Goal: Task Accomplishment & Management: Manage account settings

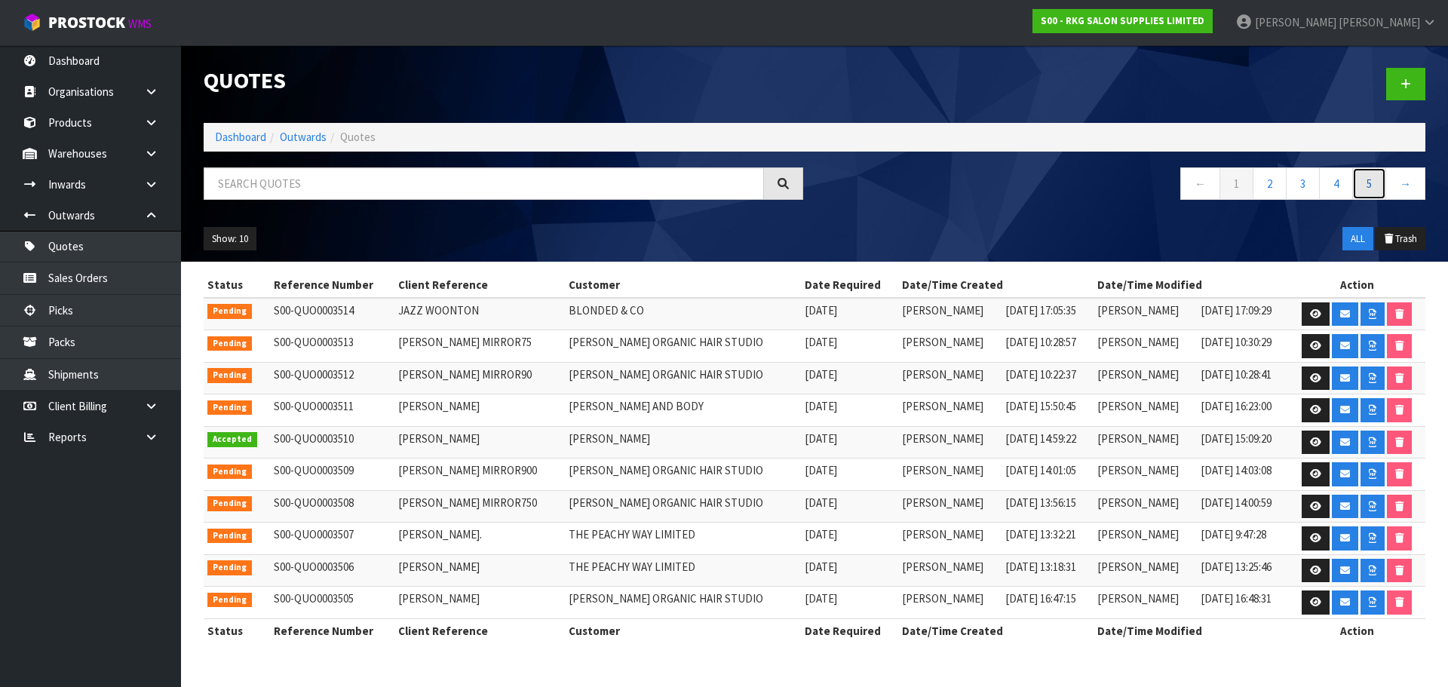
click at [1369, 190] on link "5" at bounding box center [1369, 183] width 34 height 32
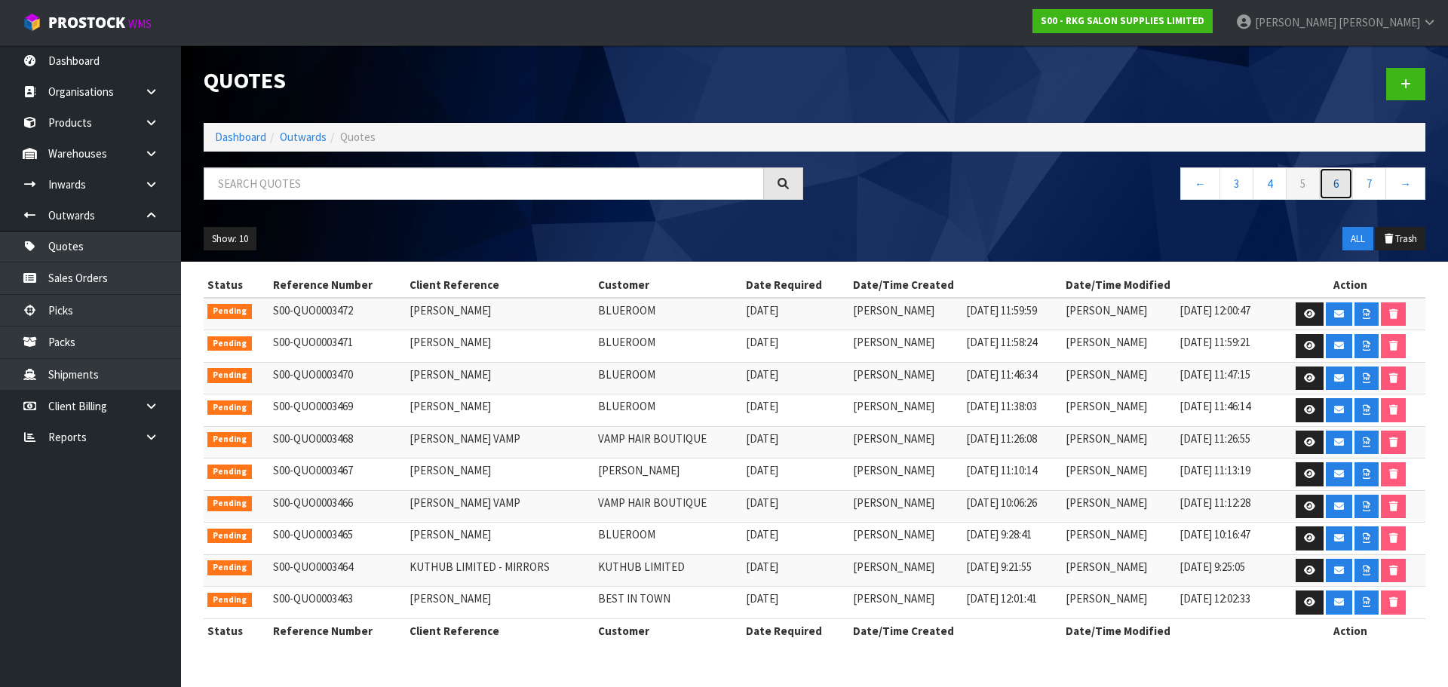
click at [1335, 185] on link "6" at bounding box center [1336, 183] width 34 height 32
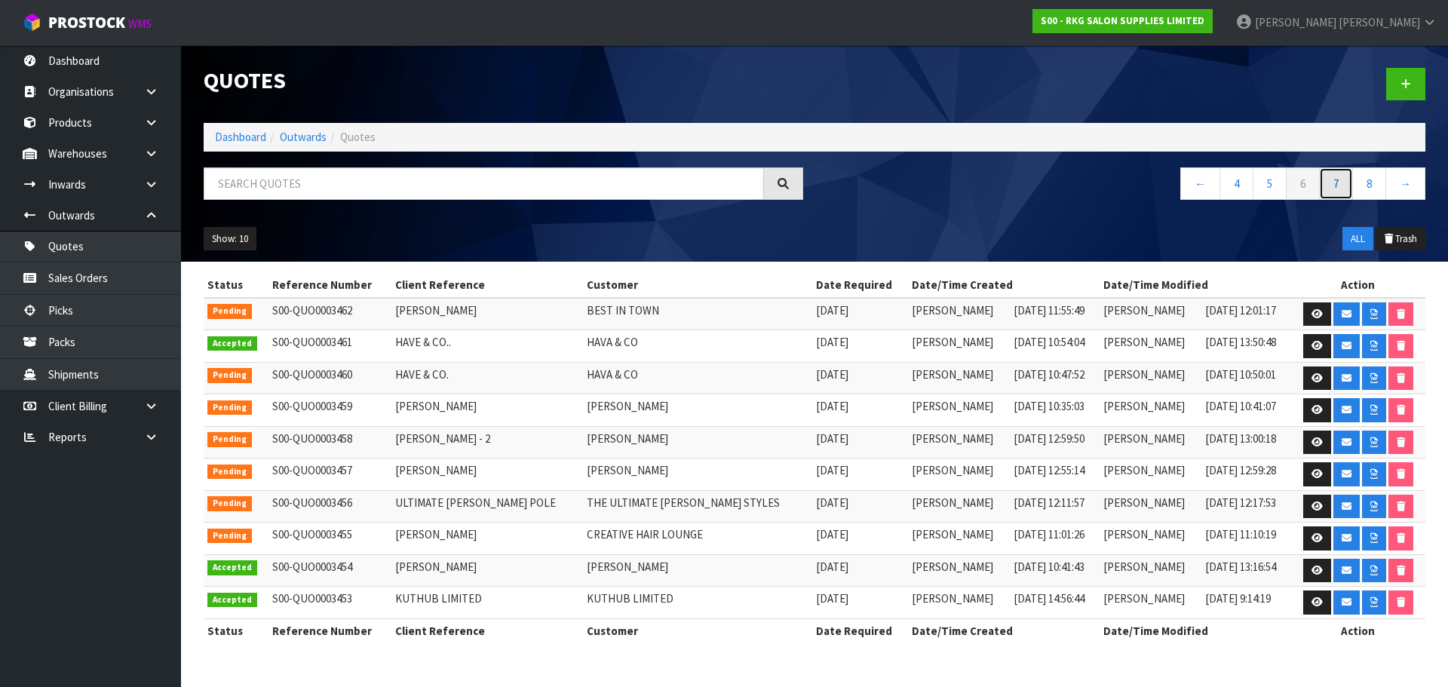
click at [1337, 189] on link "7" at bounding box center [1336, 183] width 34 height 32
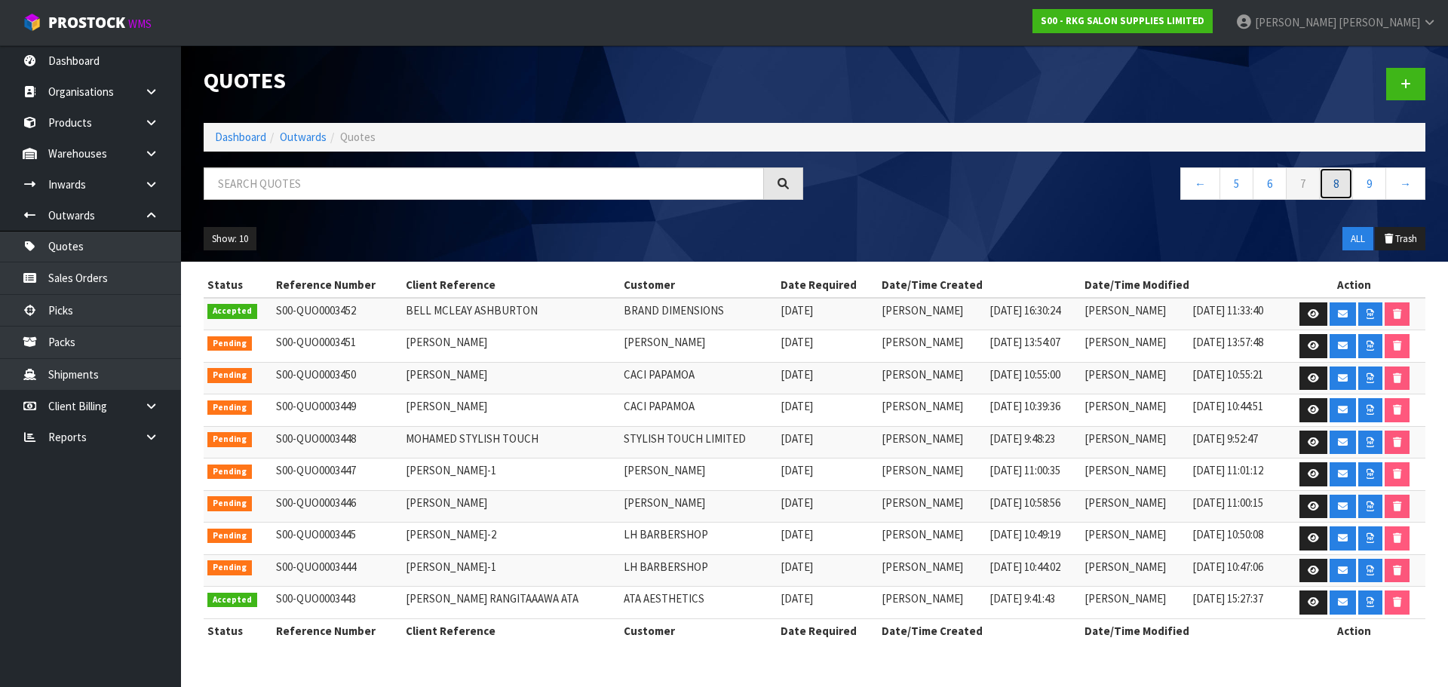
click at [1336, 184] on link "8" at bounding box center [1336, 183] width 34 height 32
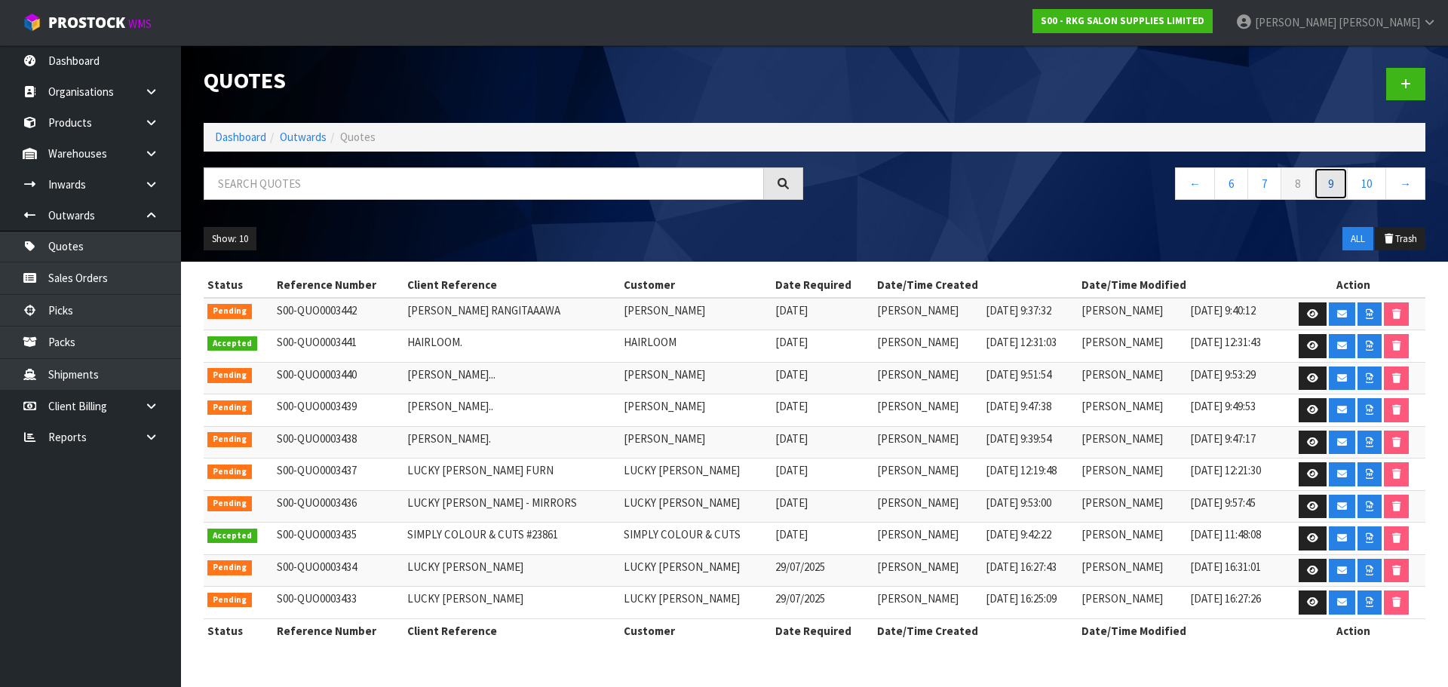
click at [1330, 187] on link "9" at bounding box center [1331, 183] width 34 height 32
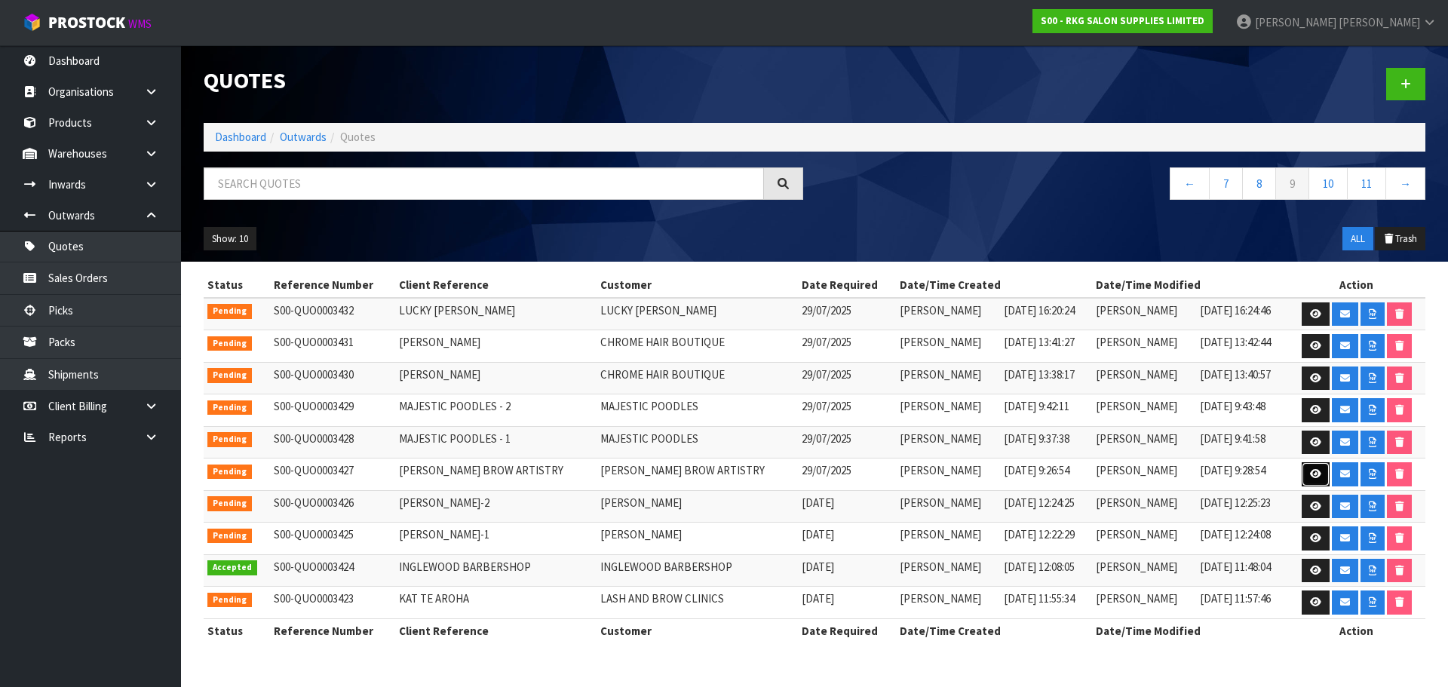
click at [1314, 477] on icon at bounding box center [1315, 474] width 11 height 10
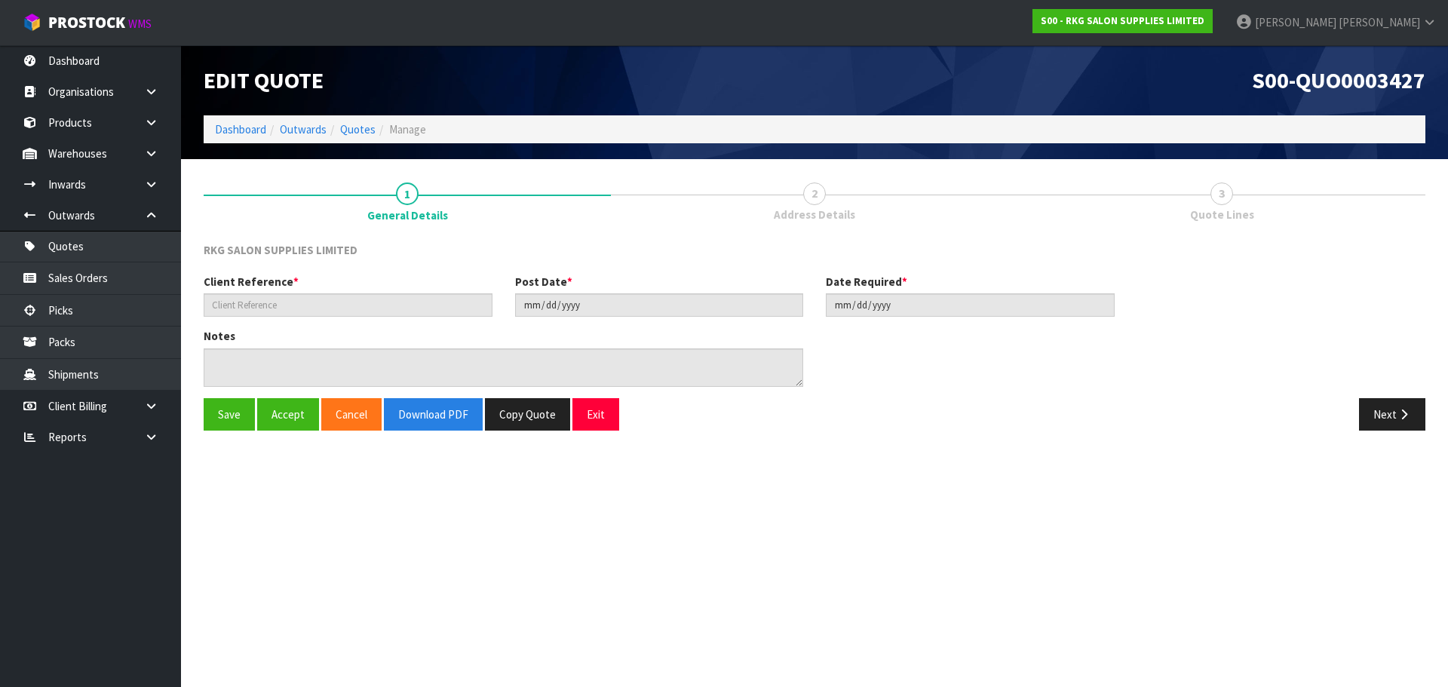
type input "AMANDA GUERIN BROW ARTISTRY"
type input "2025-07-29"
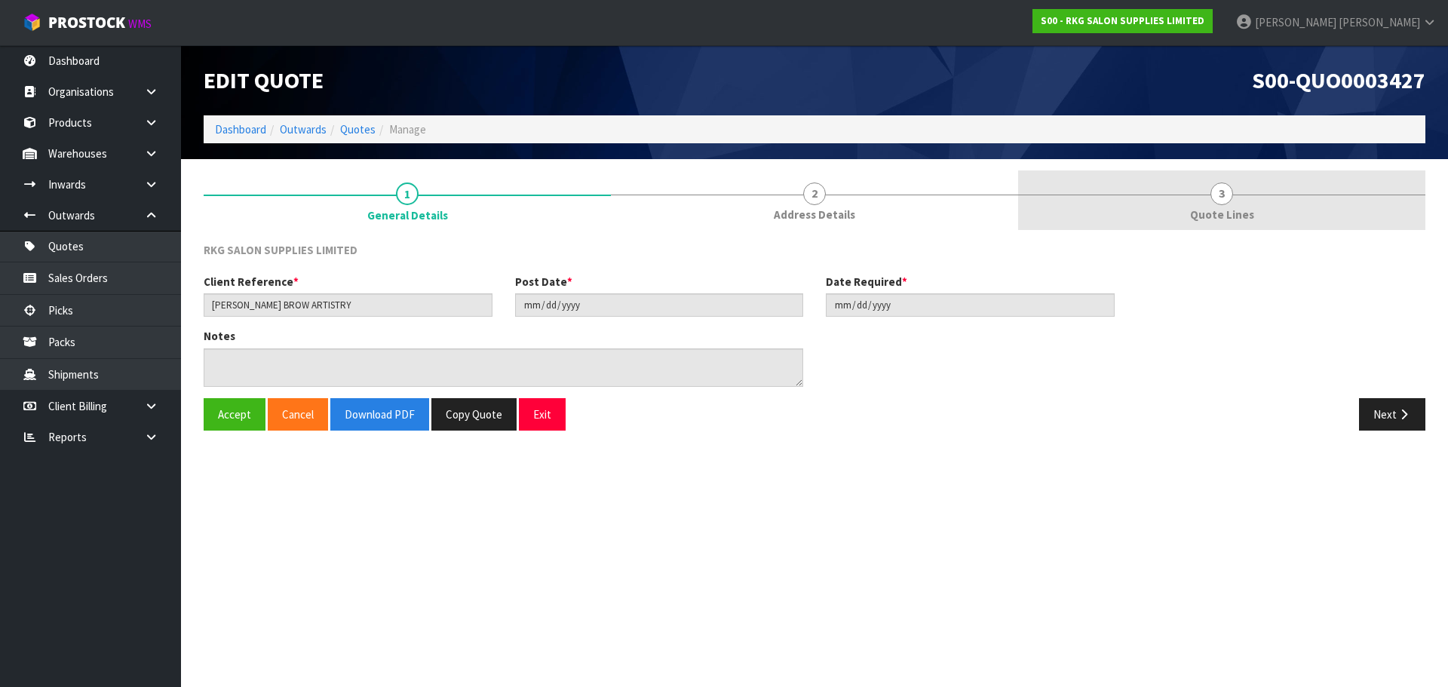
click at [1230, 195] on span "3" at bounding box center [1221, 193] width 23 height 23
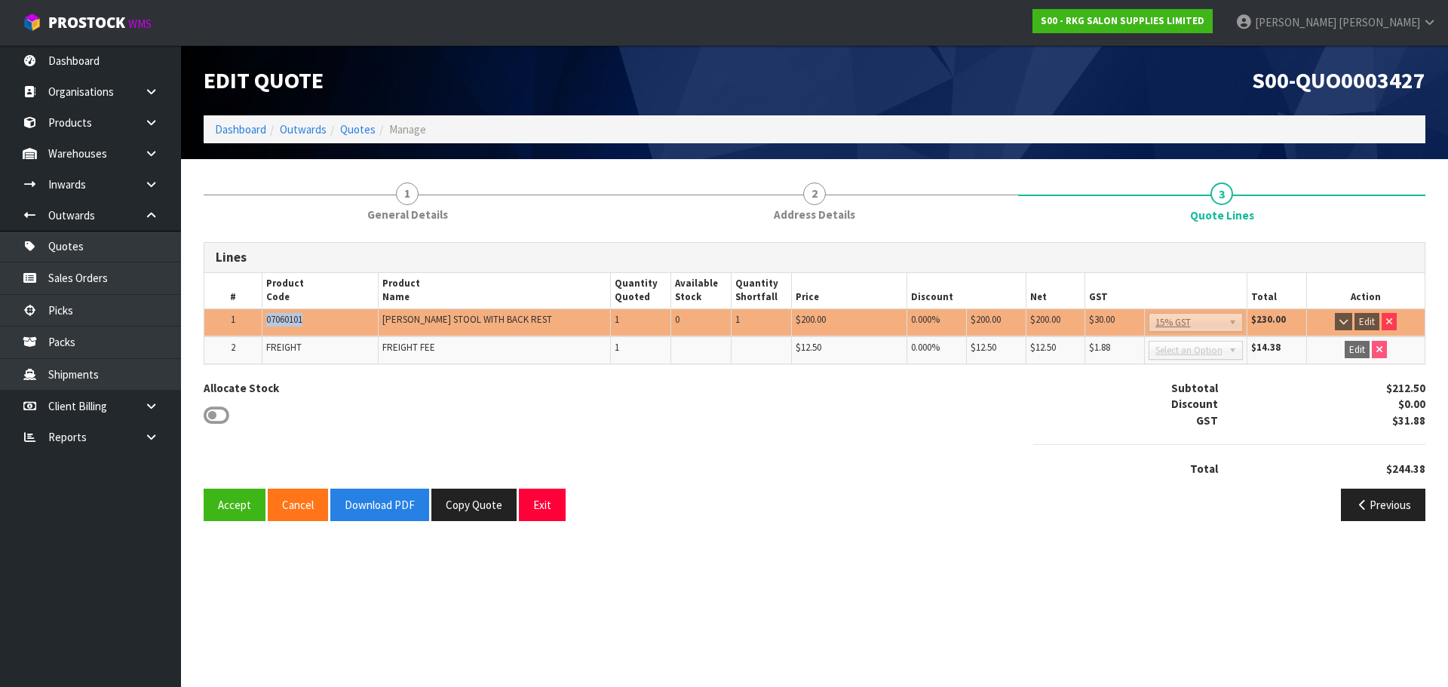
drag, startPoint x: 305, startPoint y: 324, endPoint x: 262, endPoint y: 325, distance: 43.7
click at [262, 325] on td "07060101" at bounding box center [320, 322] width 116 height 28
copy span "07060101"
click at [532, 508] on button "Exit" at bounding box center [542, 505] width 47 height 32
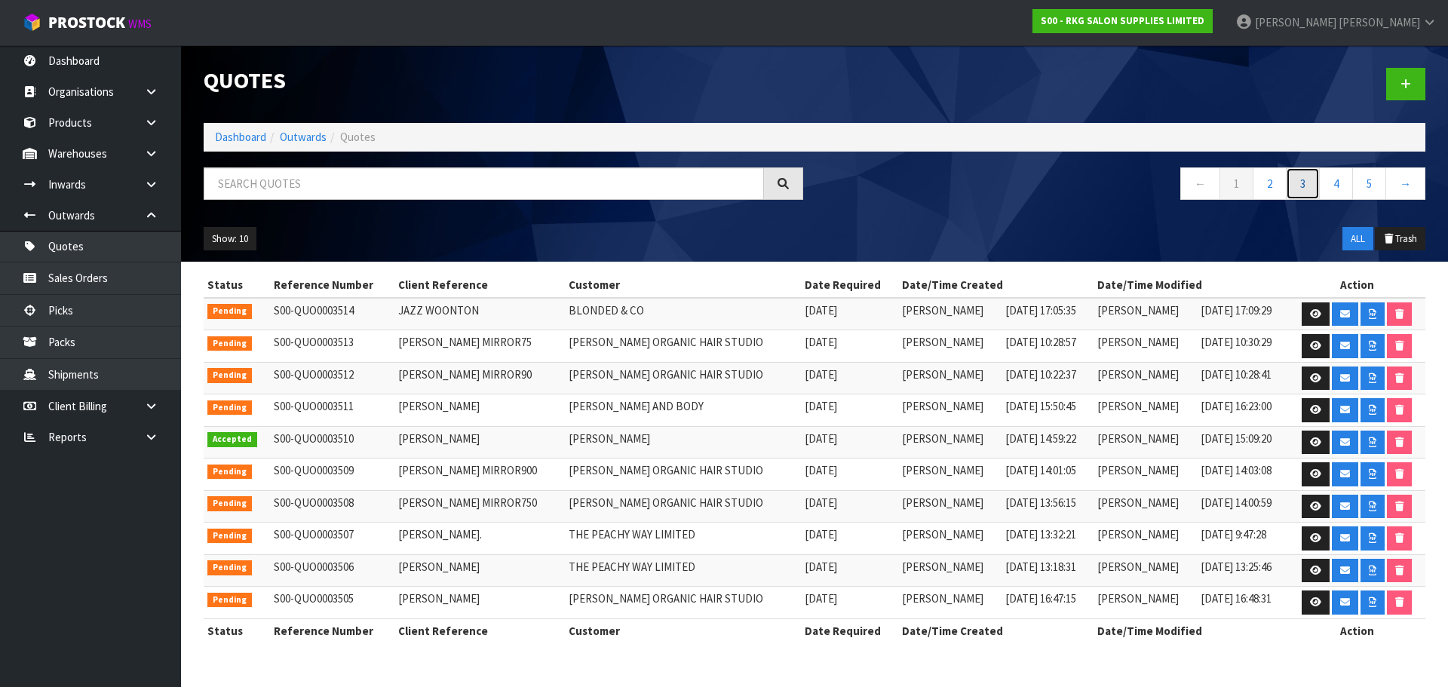
click at [1315, 186] on link "3" at bounding box center [1303, 183] width 34 height 32
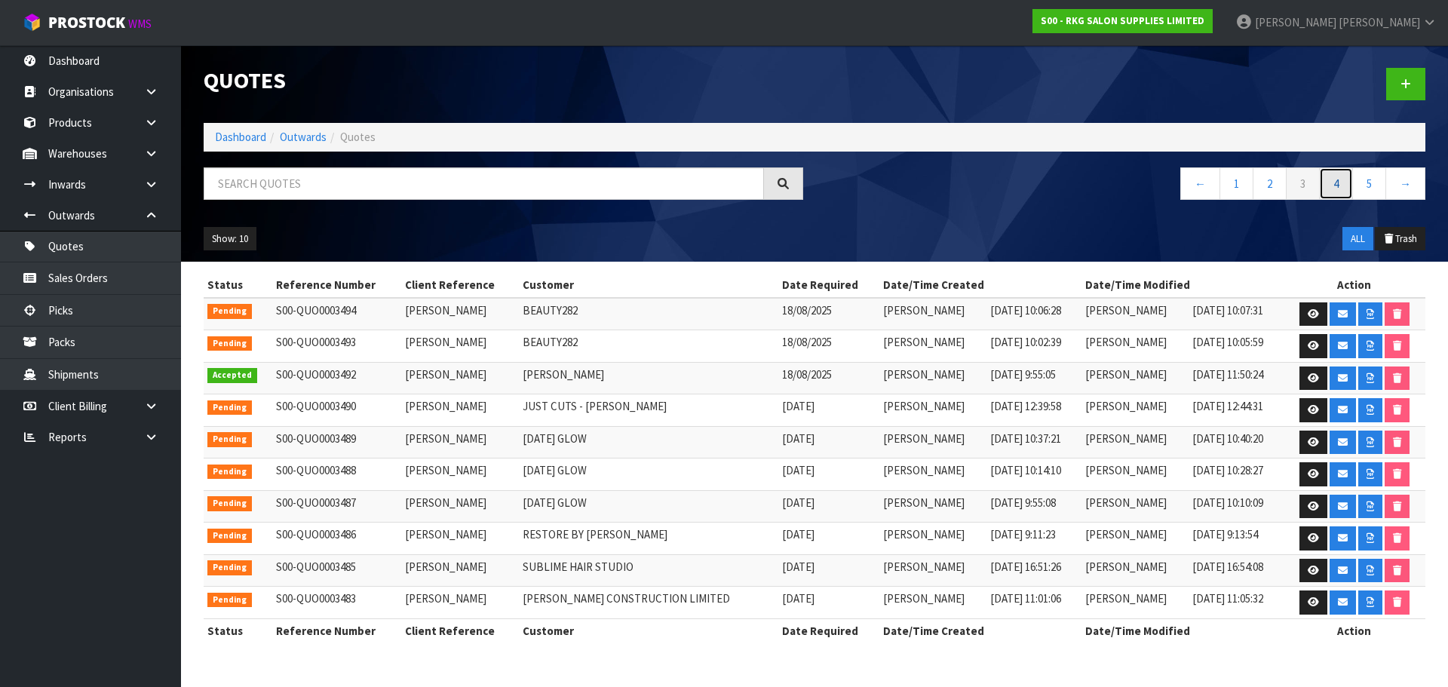
click at [1336, 184] on link "4" at bounding box center [1336, 183] width 34 height 32
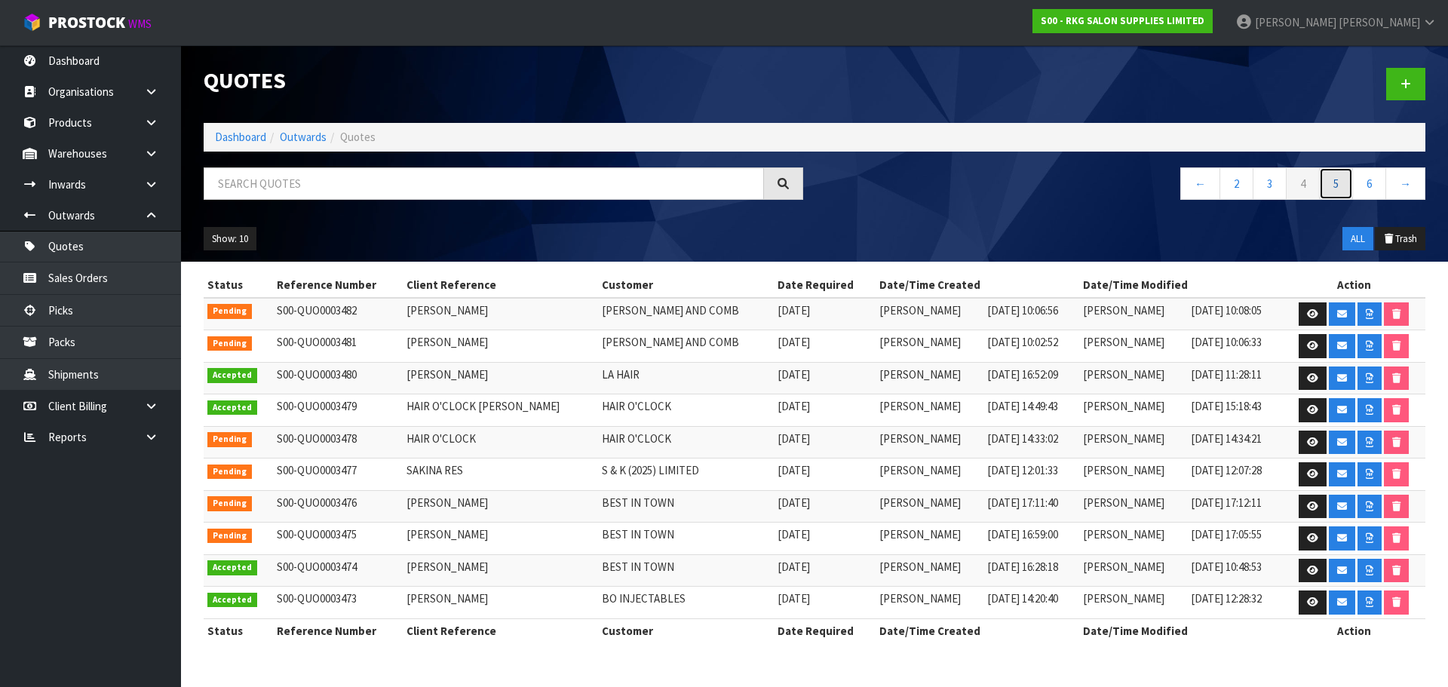
click at [1336, 183] on link "5" at bounding box center [1336, 183] width 34 height 32
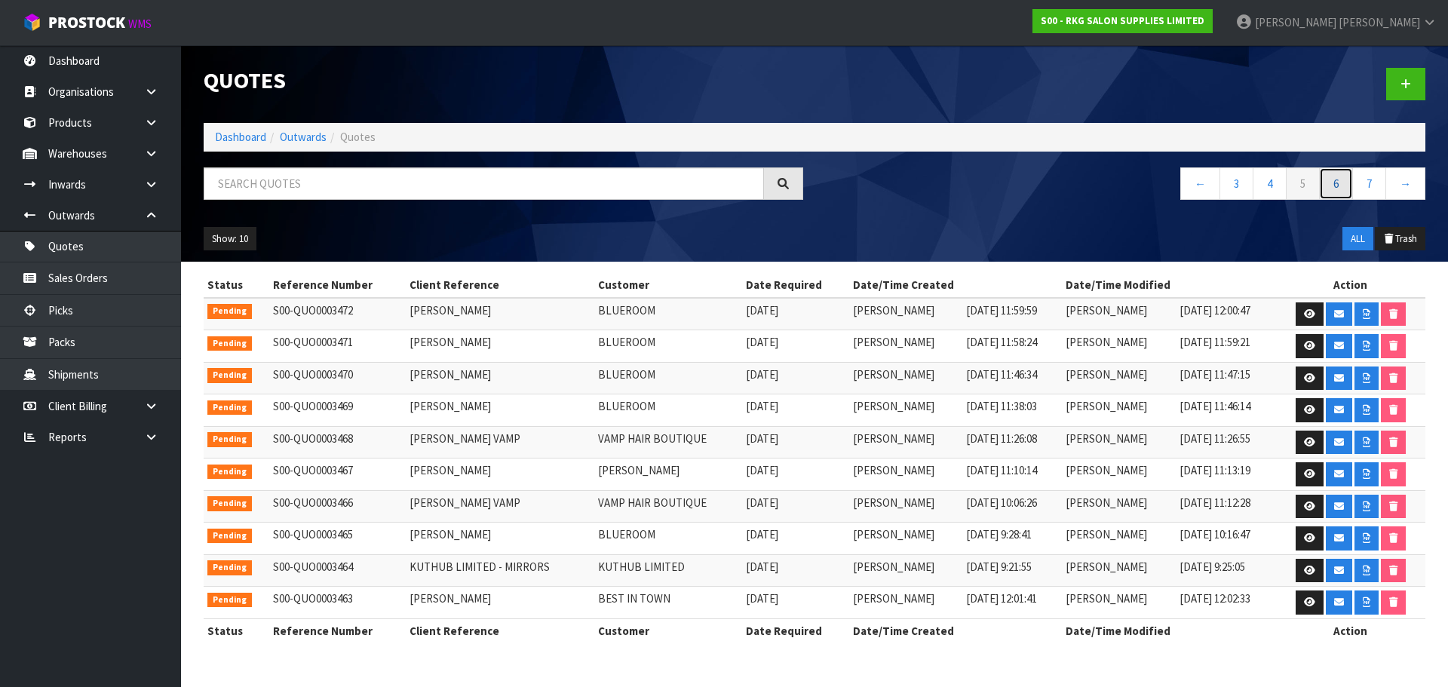
click at [1338, 181] on link "6" at bounding box center [1336, 183] width 34 height 32
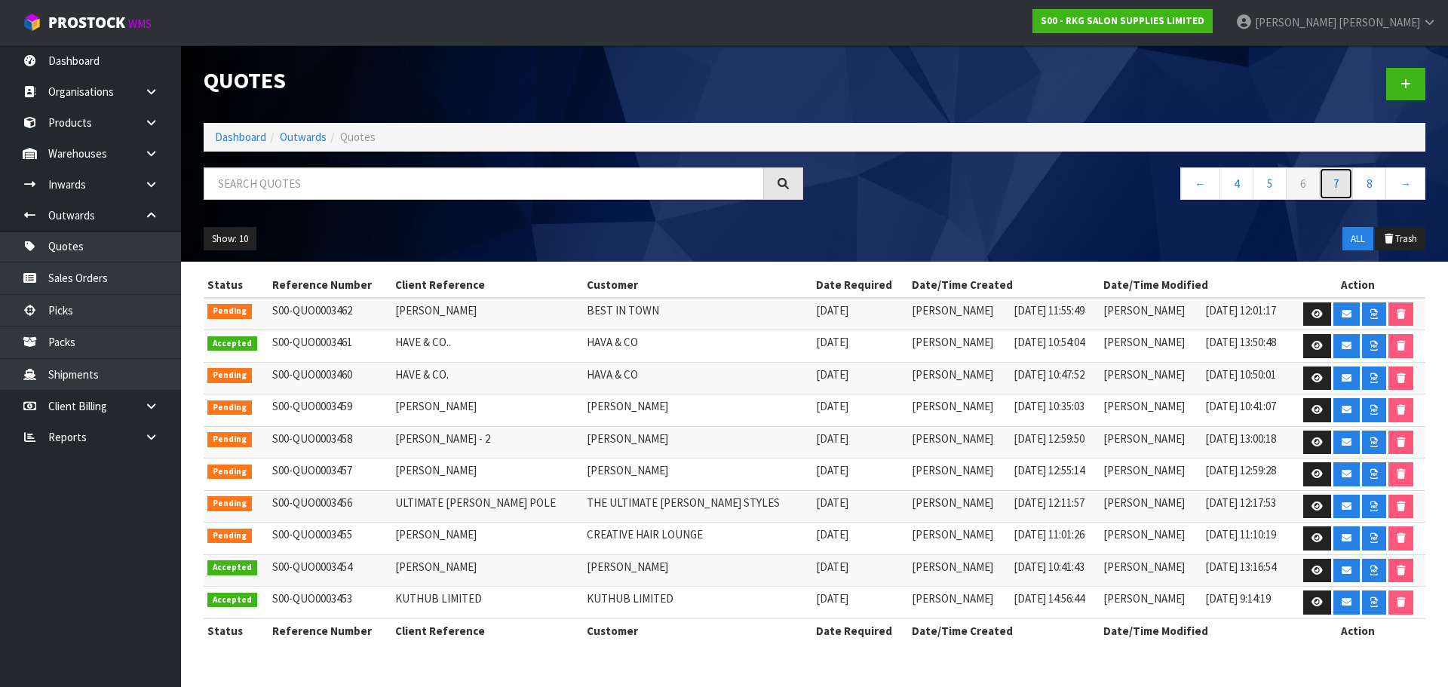
click at [1333, 182] on link "7" at bounding box center [1336, 183] width 34 height 32
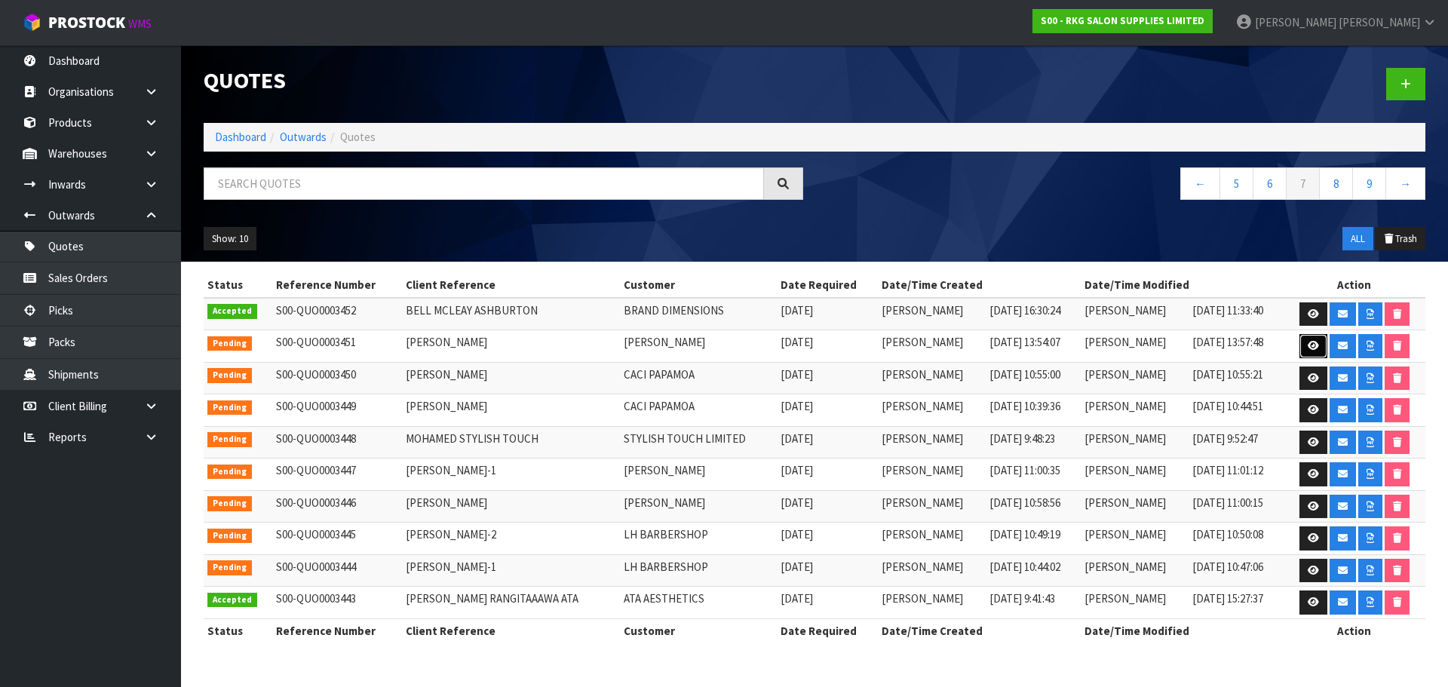
click at [1310, 345] on icon at bounding box center [1313, 346] width 11 height 10
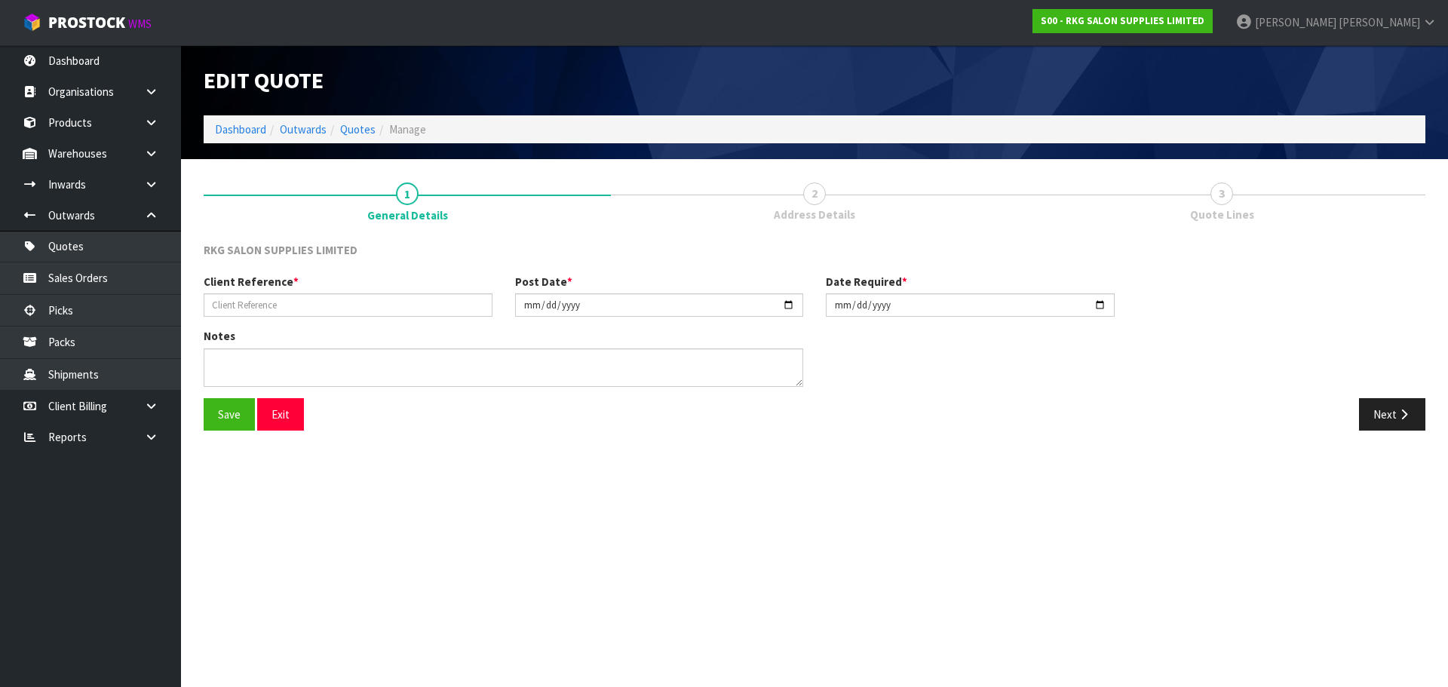
type input "ANGELIKA SEROOKAYA"
type input "2025-08-05"
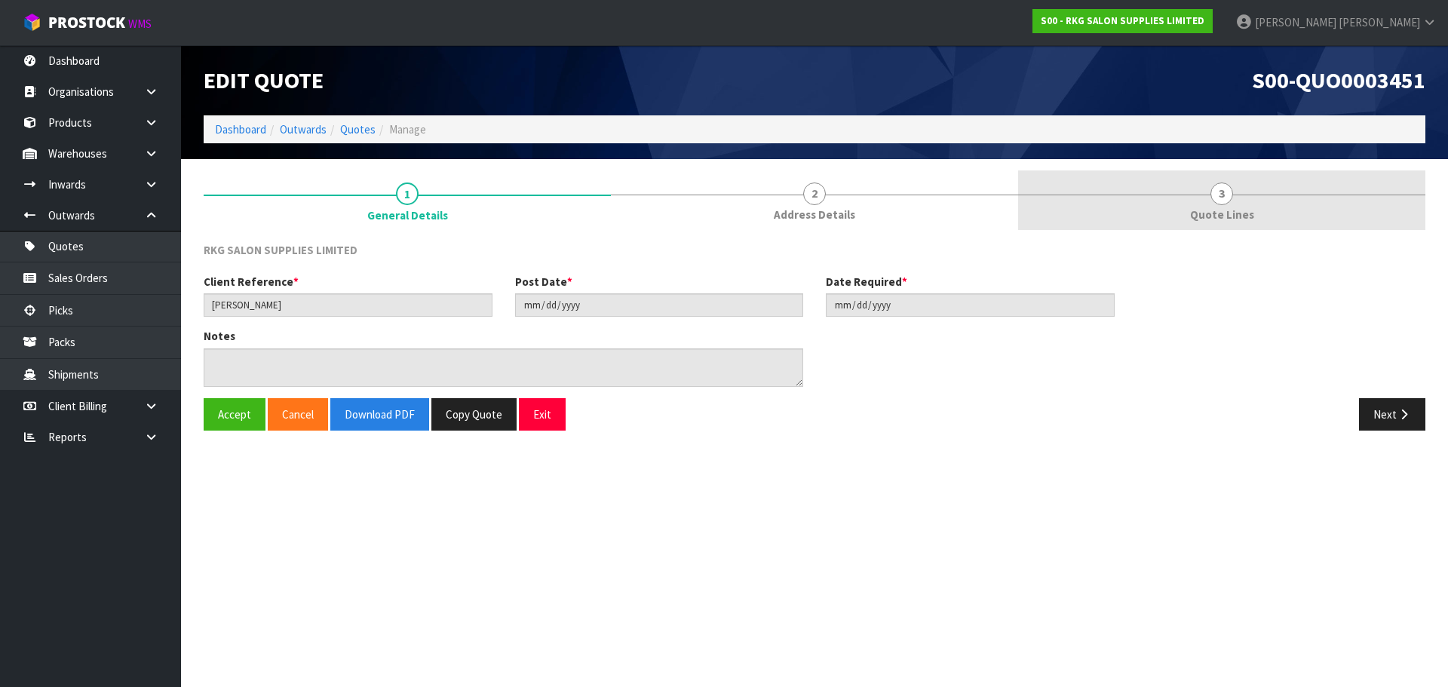
click at [1221, 202] on span "3" at bounding box center [1221, 193] width 23 height 23
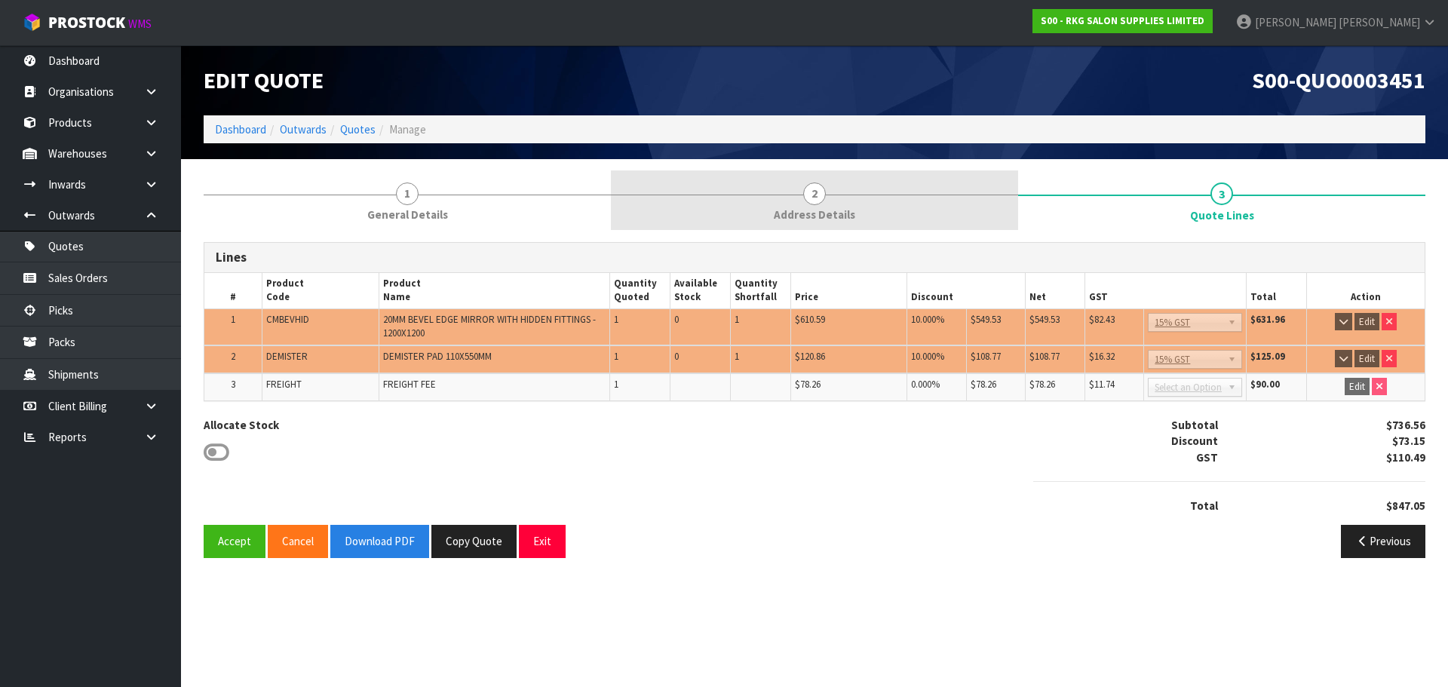
click at [816, 198] on span "2" at bounding box center [814, 193] width 23 height 23
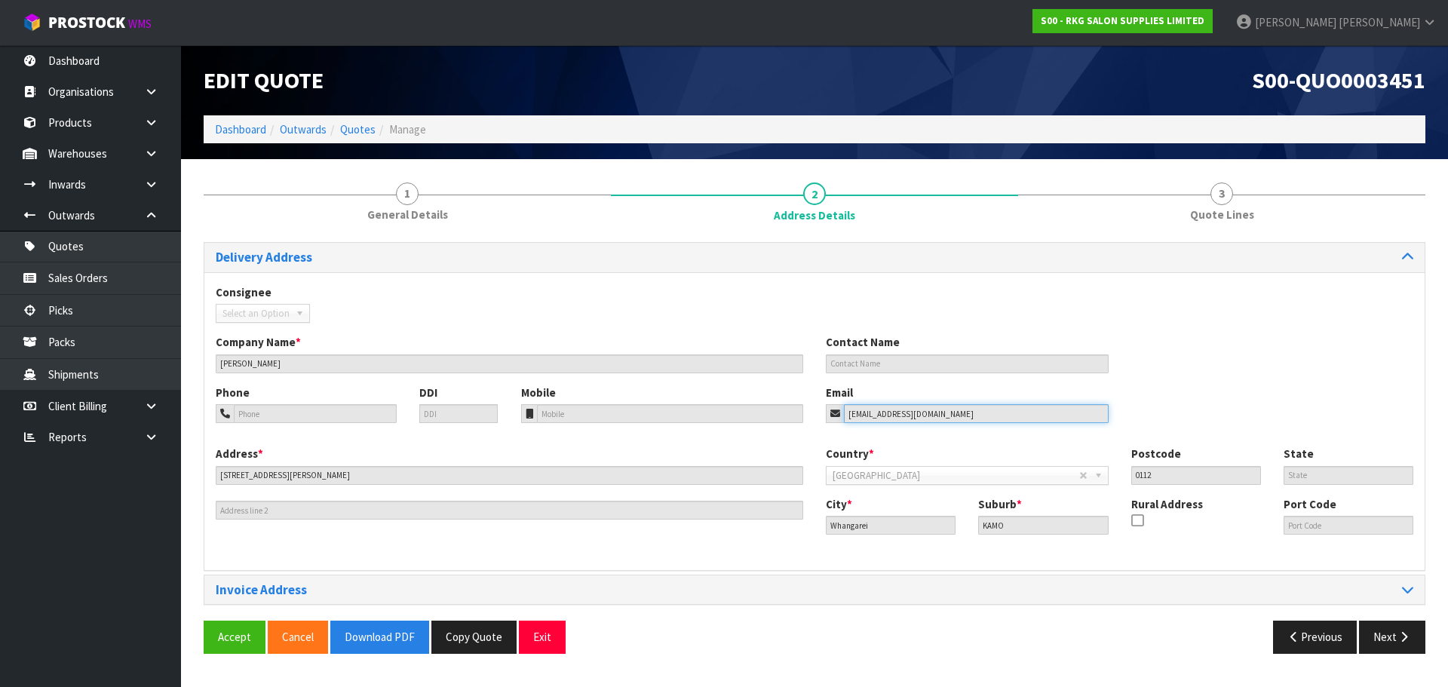
drag, startPoint x: 973, startPoint y: 412, endPoint x: 781, endPoint y: 408, distance: 192.3
click at [836, 420] on div "angelika.serookaya@gmail.com" at bounding box center [967, 413] width 283 height 19
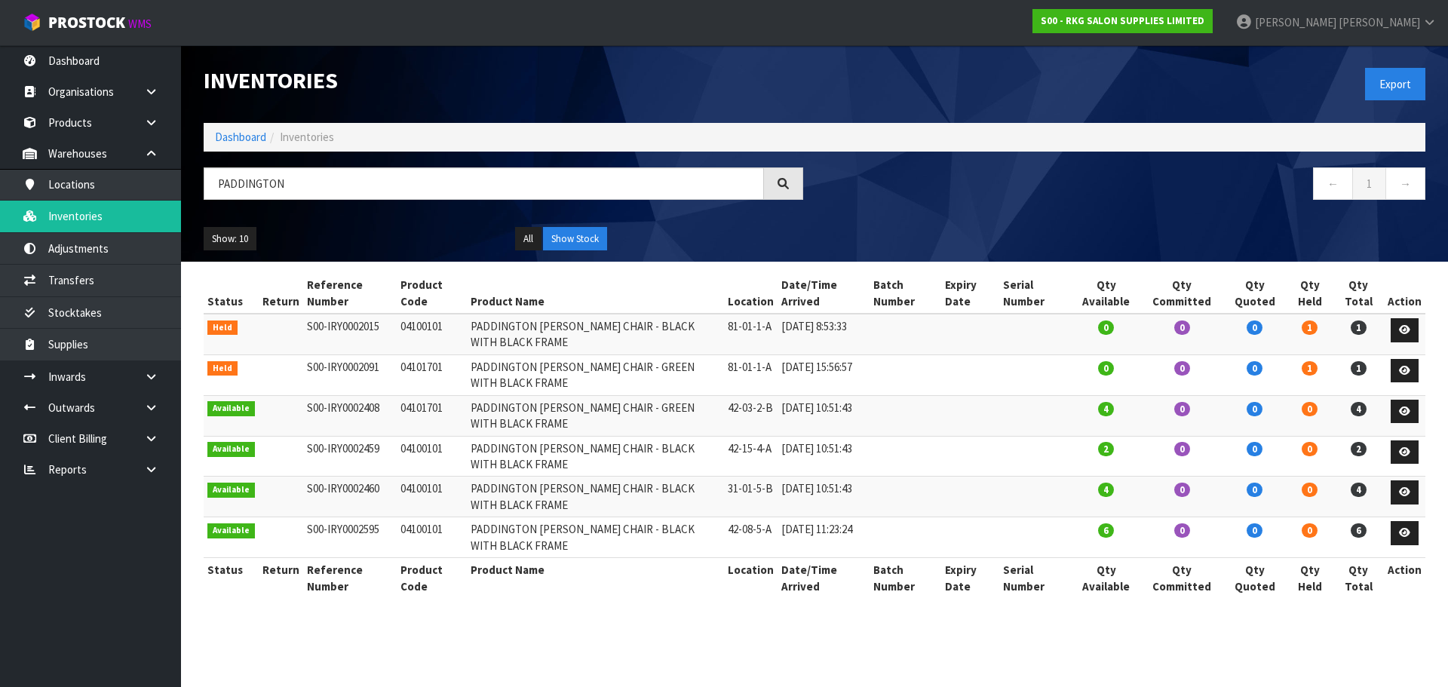
drag, startPoint x: 324, startPoint y: 175, endPoint x: 212, endPoint y: 189, distance: 112.4
click at [212, 189] on input "PADDINGTON" at bounding box center [484, 183] width 560 height 32
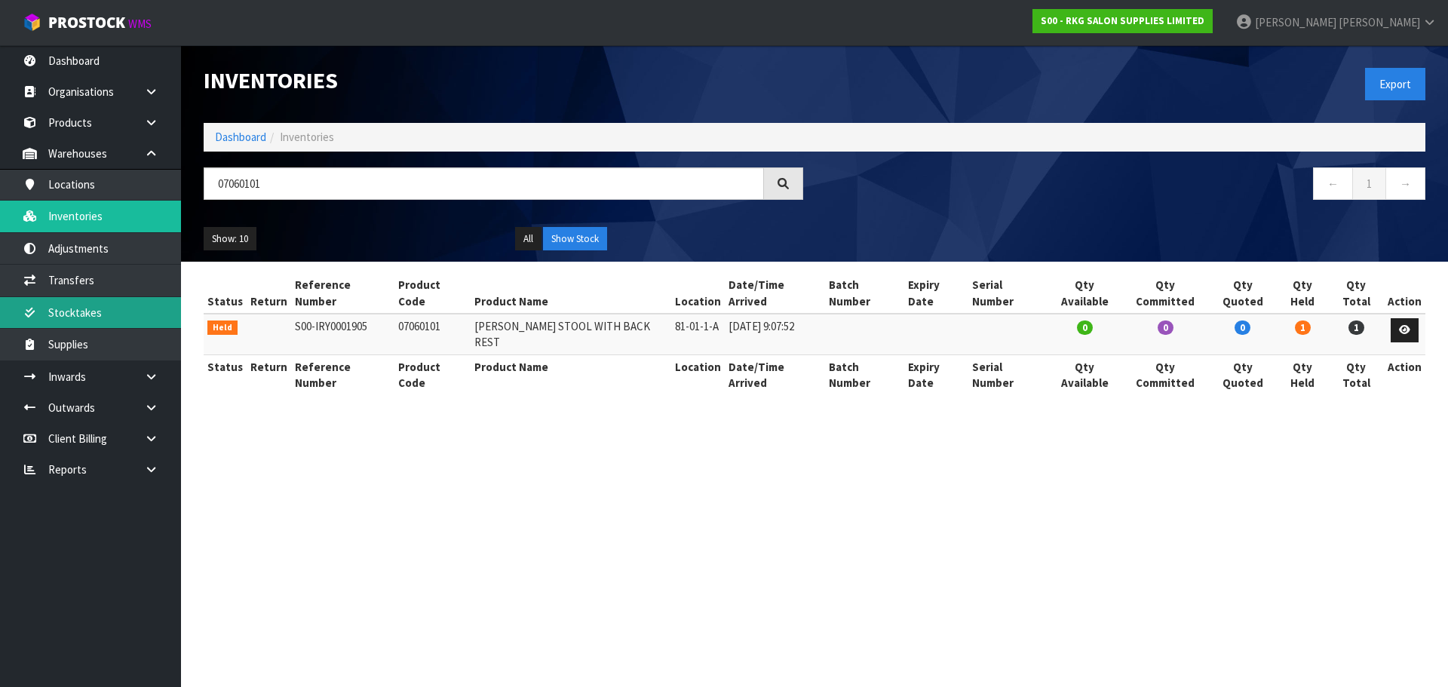
type input "07060101"
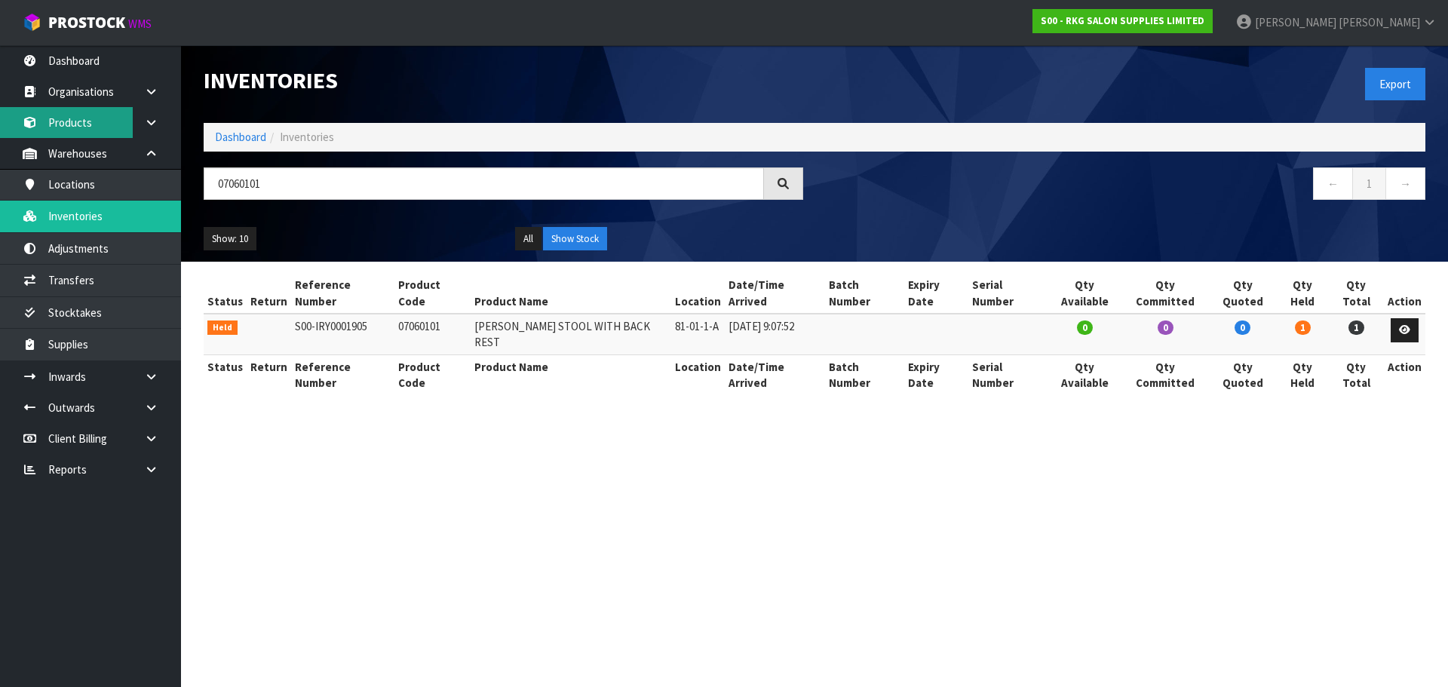
click at [82, 118] on link "Products" at bounding box center [90, 122] width 181 height 31
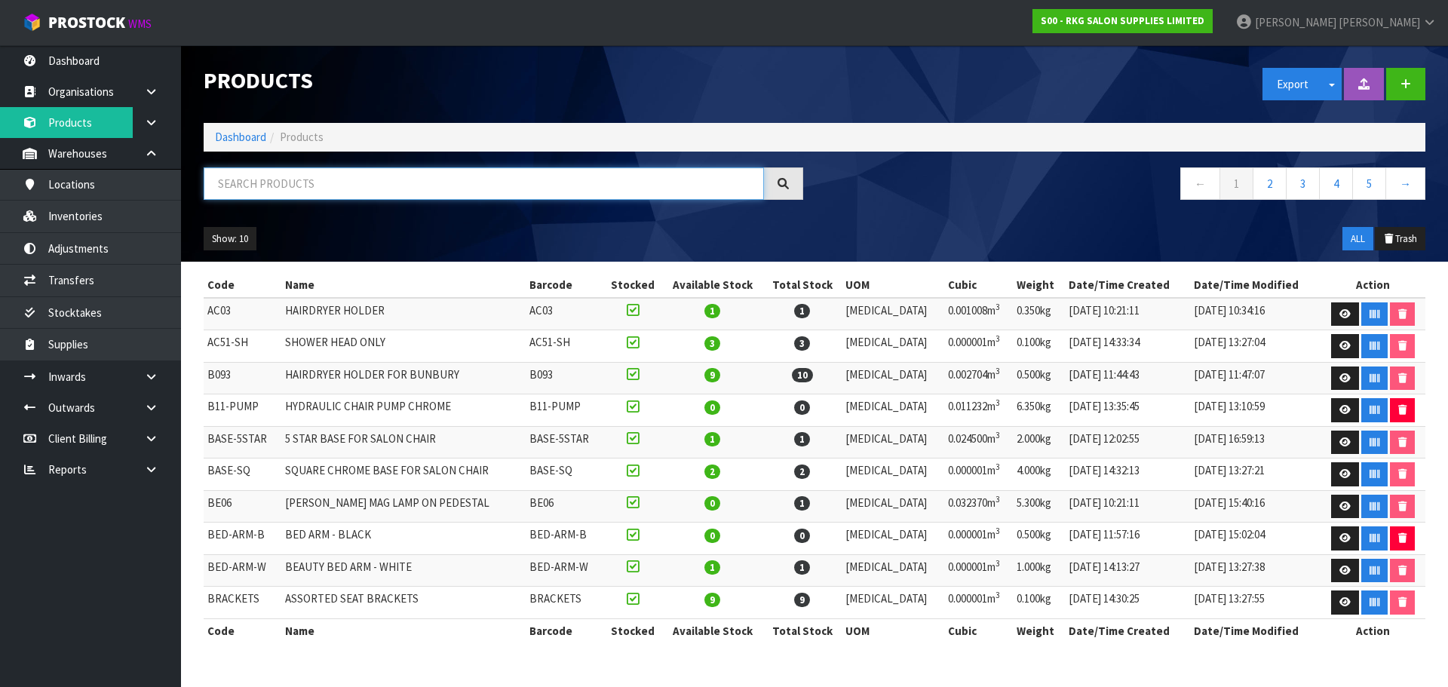
click at [260, 180] on input "text" at bounding box center [484, 183] width 560 height 32
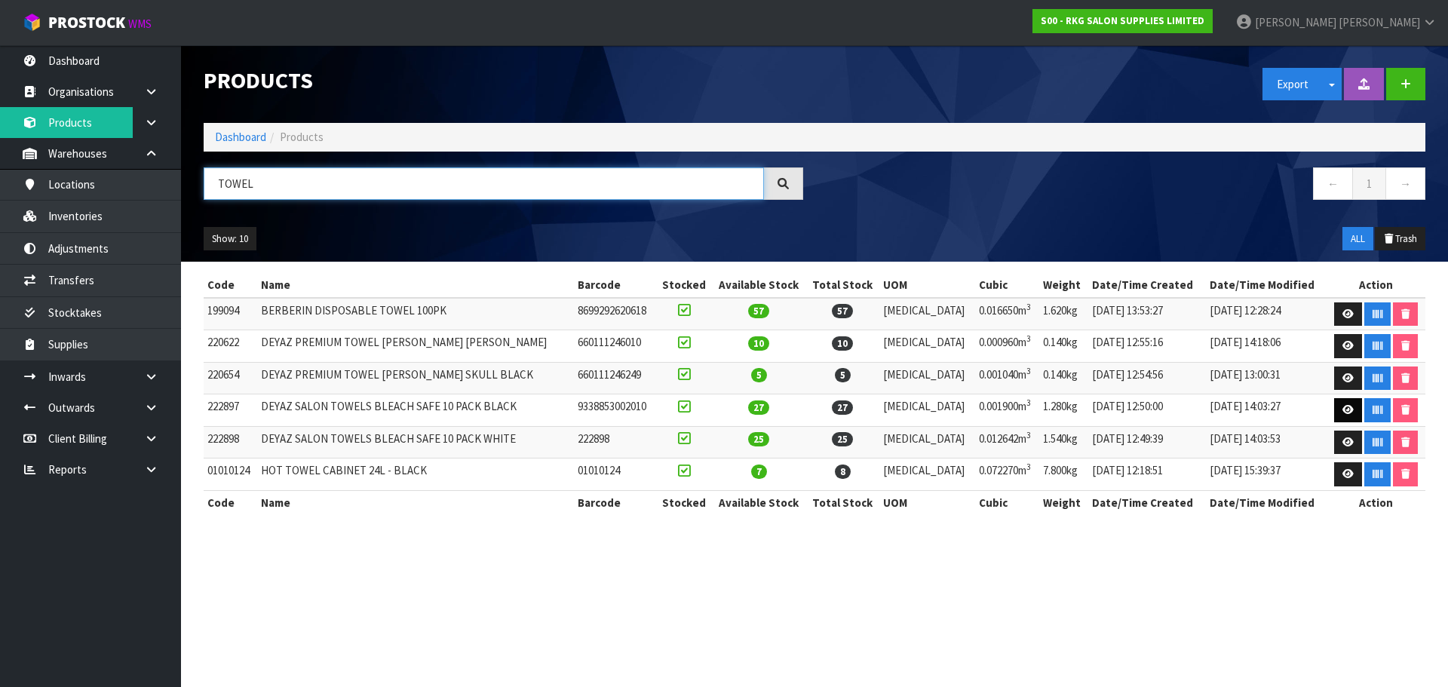
type input "TOWEL"
click at [1349, 413] on link at bounding box center [1348, 410] width 28 height 24
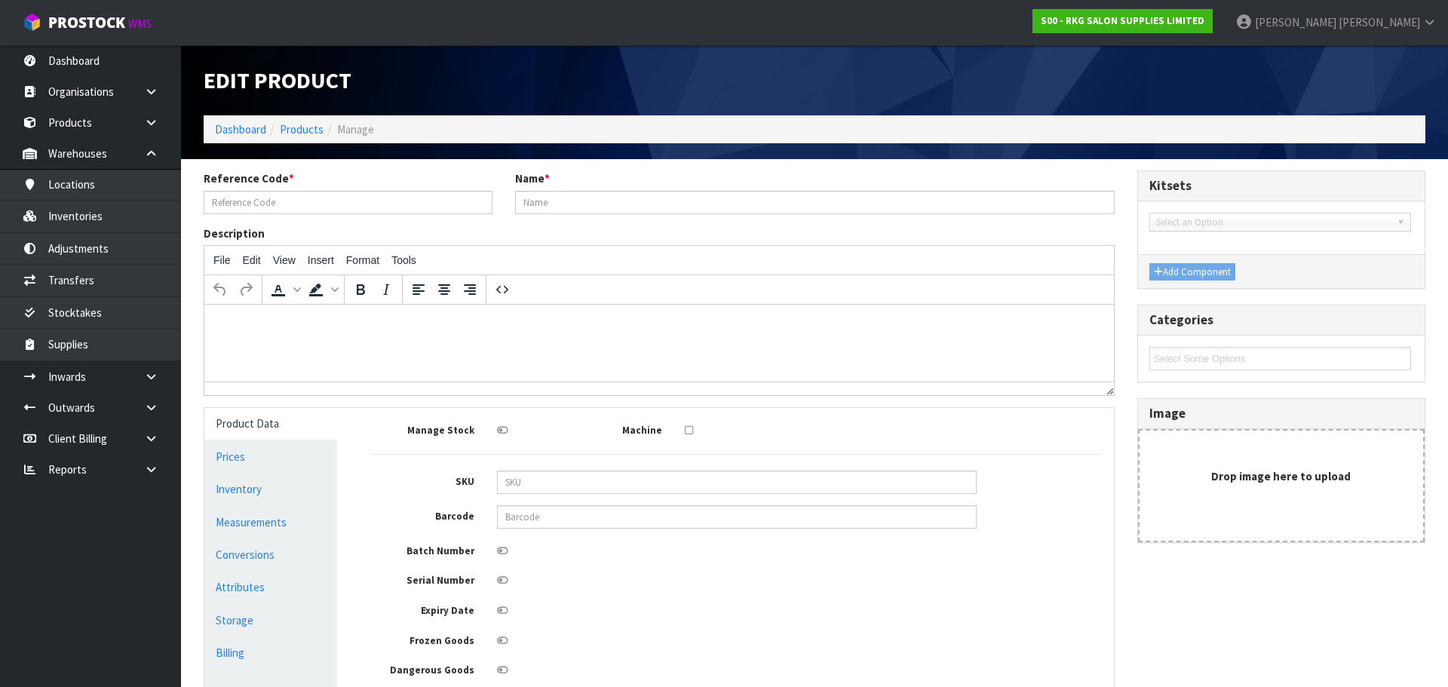
type input "222897"
type input "DEYAZ SALON TOWELS BLEACH SAFE 10 PACK BLACK"
type input "9338853002010"
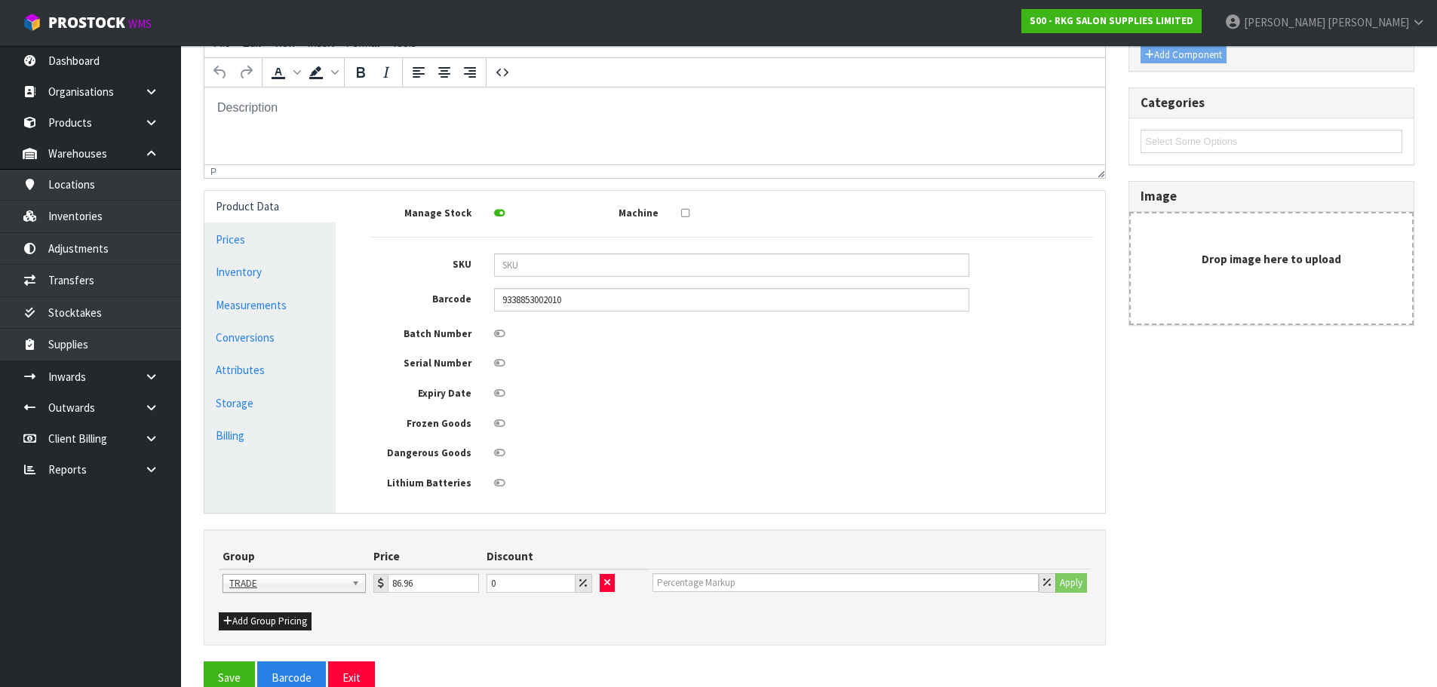
scroll to position [226, 0]
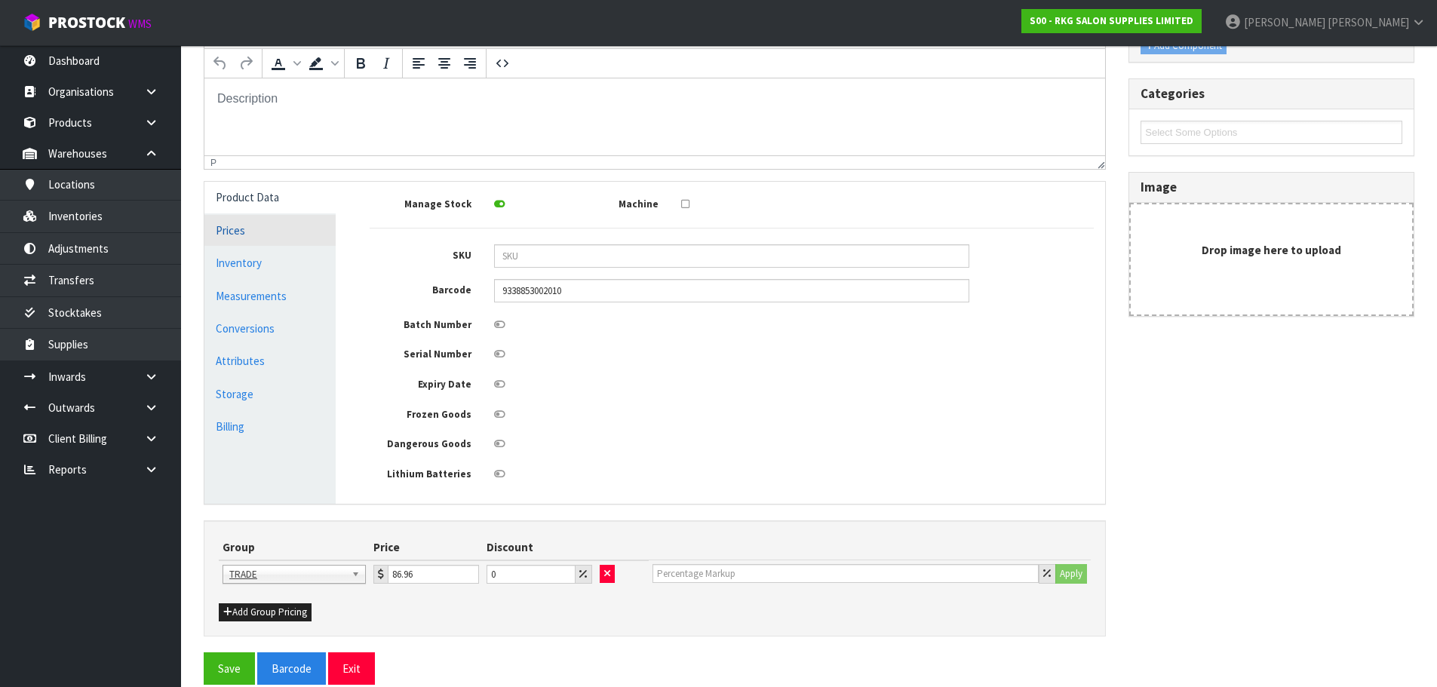
click at [241, 228] on link "Prices" at bounding box center [269, 230] width 131 height 31
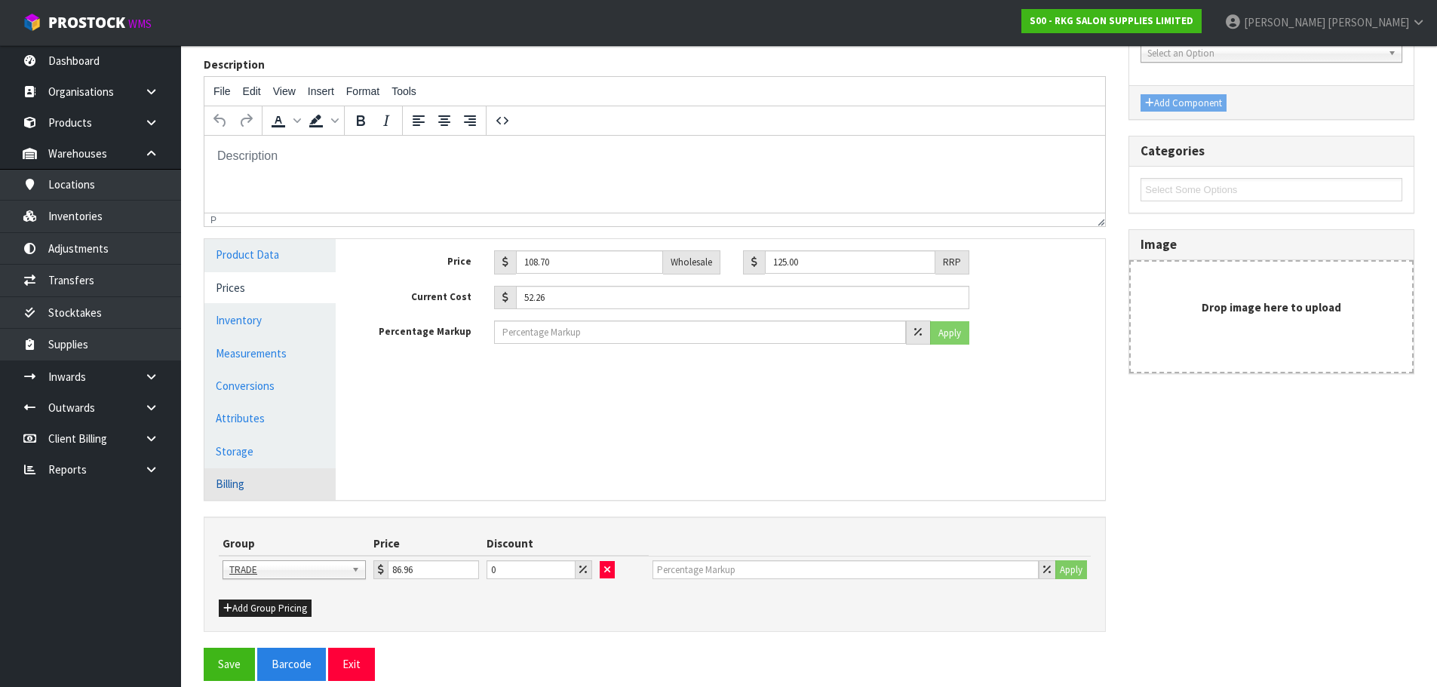
scroll to position [186, 0]
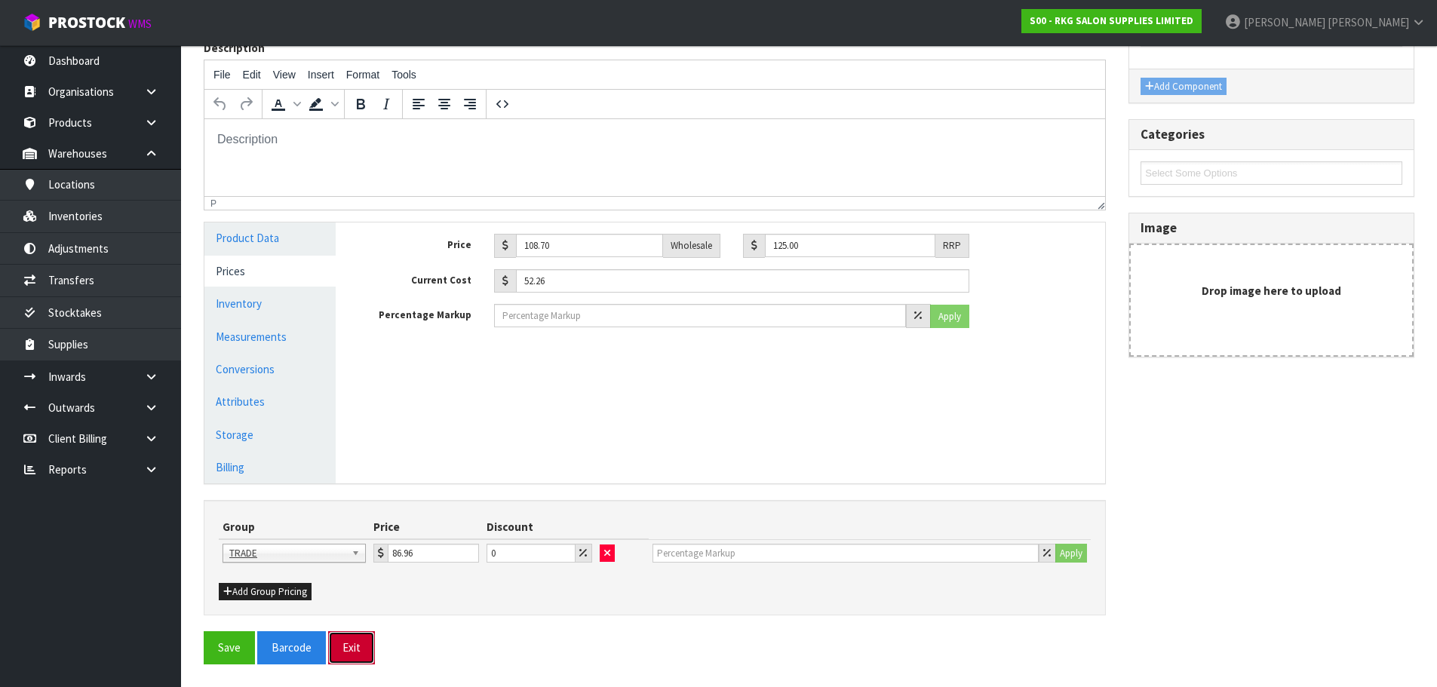
drag, startPoint x: 354, startPoint y: 654, endPoint x: 361, endPoint y: 633, distance: 21.5
click at [354, 654] on button "Exit" at bounding box center [351, 647] width 47 height 32
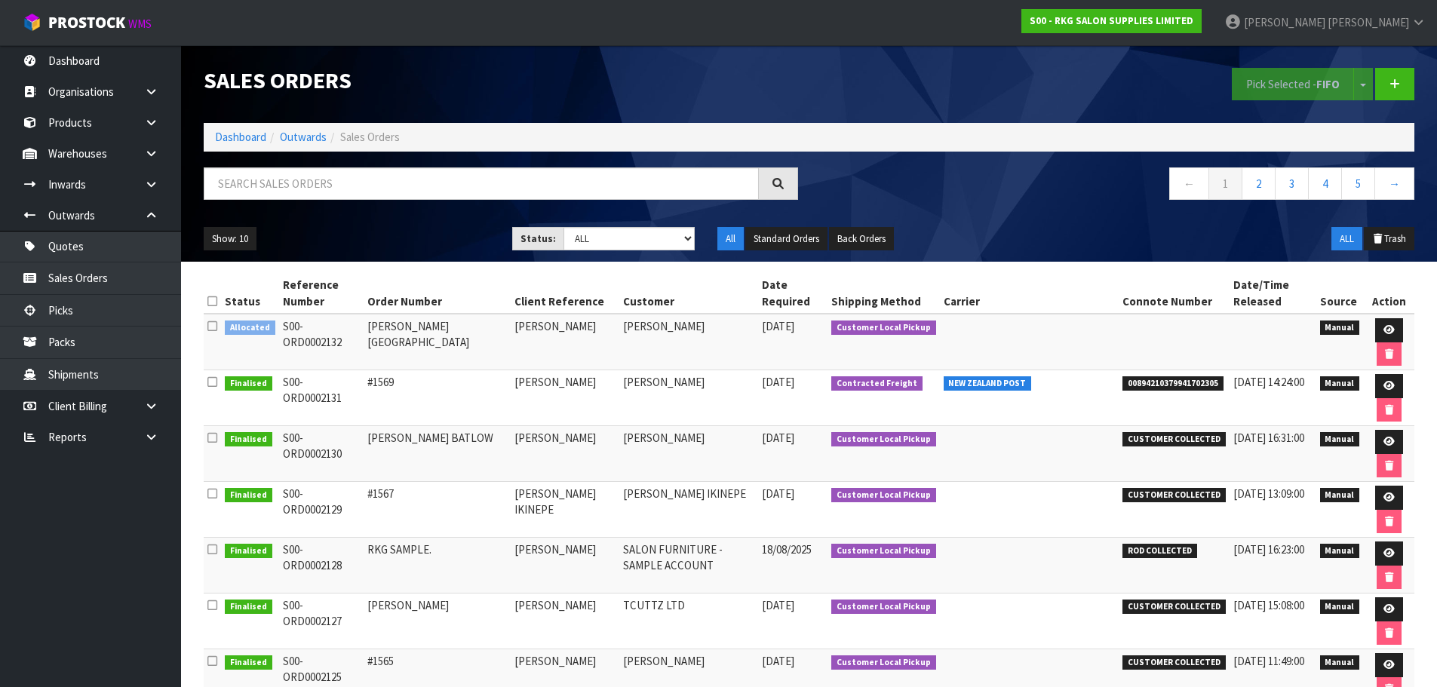
click at [287, 175] on input "text" at bounding box center [481, 183] width 555 height 32
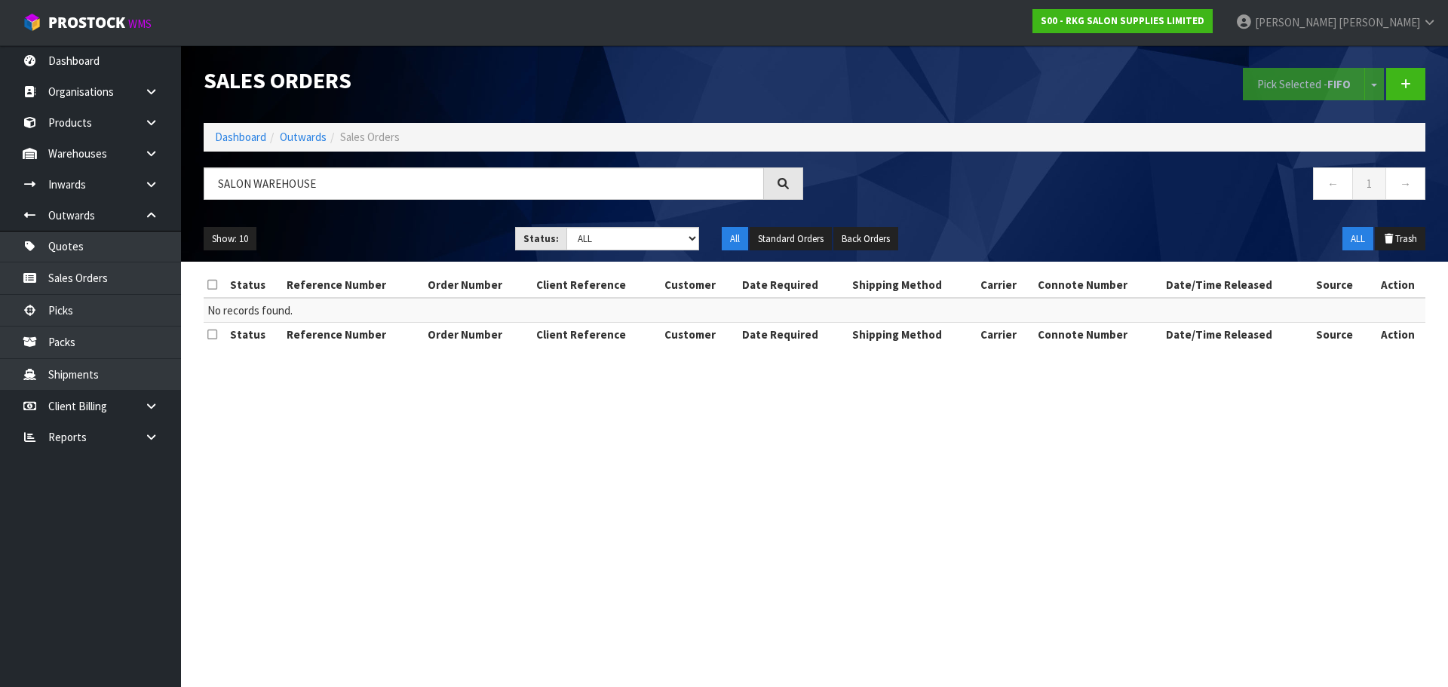
drag, startPoint x: 252, startPoint y: 185, endPoint x: 331, endPoint y: 189, distance: 79.3
click at [331, 189] on input "SALON WAREHOUSE" at bounding box center [484, 183] width 560 height 32
drag, startPoint x: 337, startPoint y: 189, endPoint x: 213, endPoint y: 199, distance: 124.8
click at [213, 199] on input "SALON WAREHOUSE" at bounding box center [484, 183] width 560 height 32
type input "e"
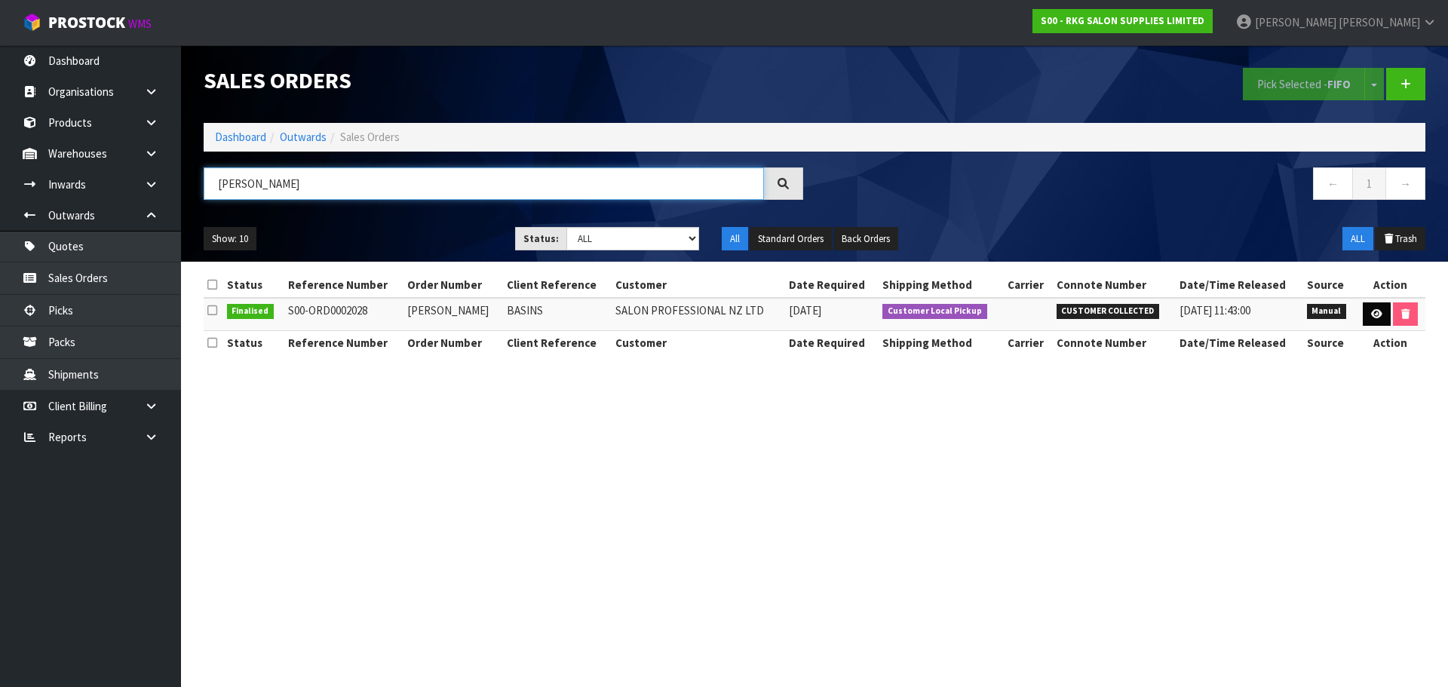
type input "[PERSON_NAME]"
click at [1373, 314] on icon at bounding box center [1376, 314] width 11 height 10
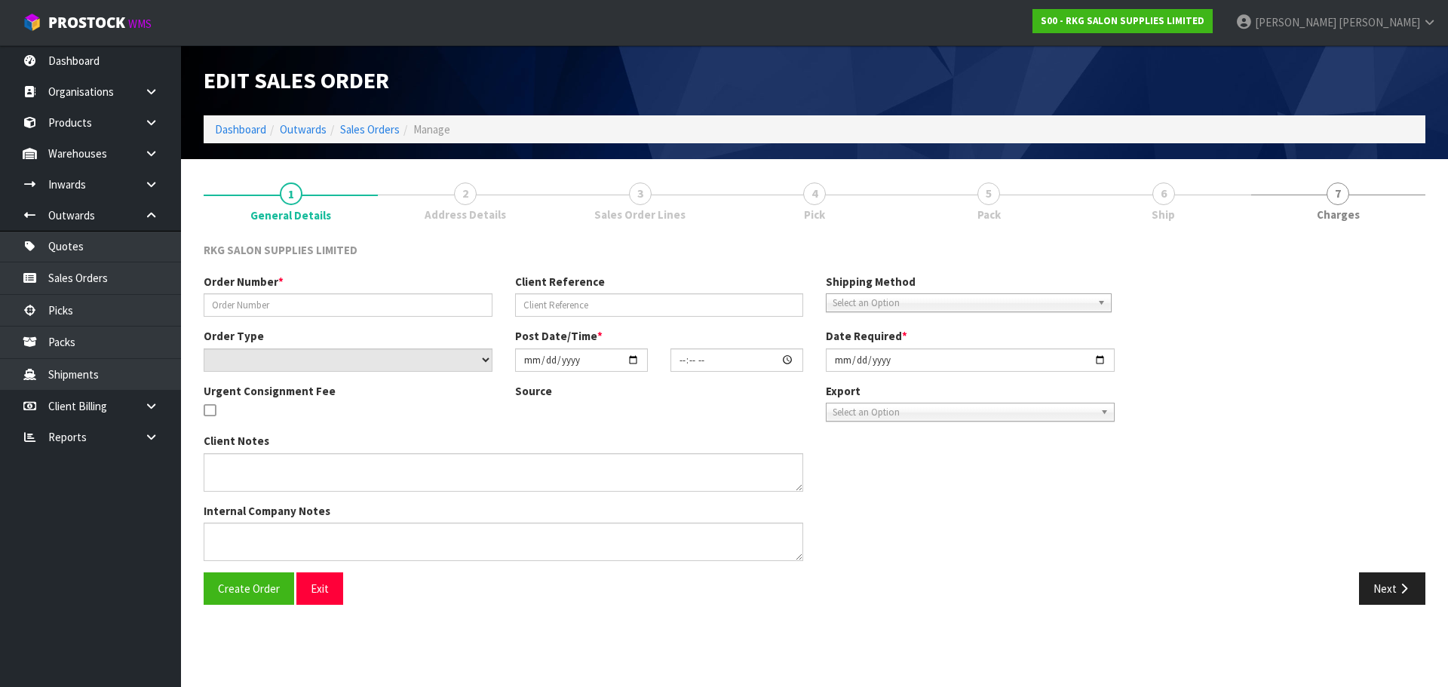
type input "[PERSON_NAME]"
type input "BASINS"
select select "number:0"
type input "[DATE]"
type input "10:08:00.000"
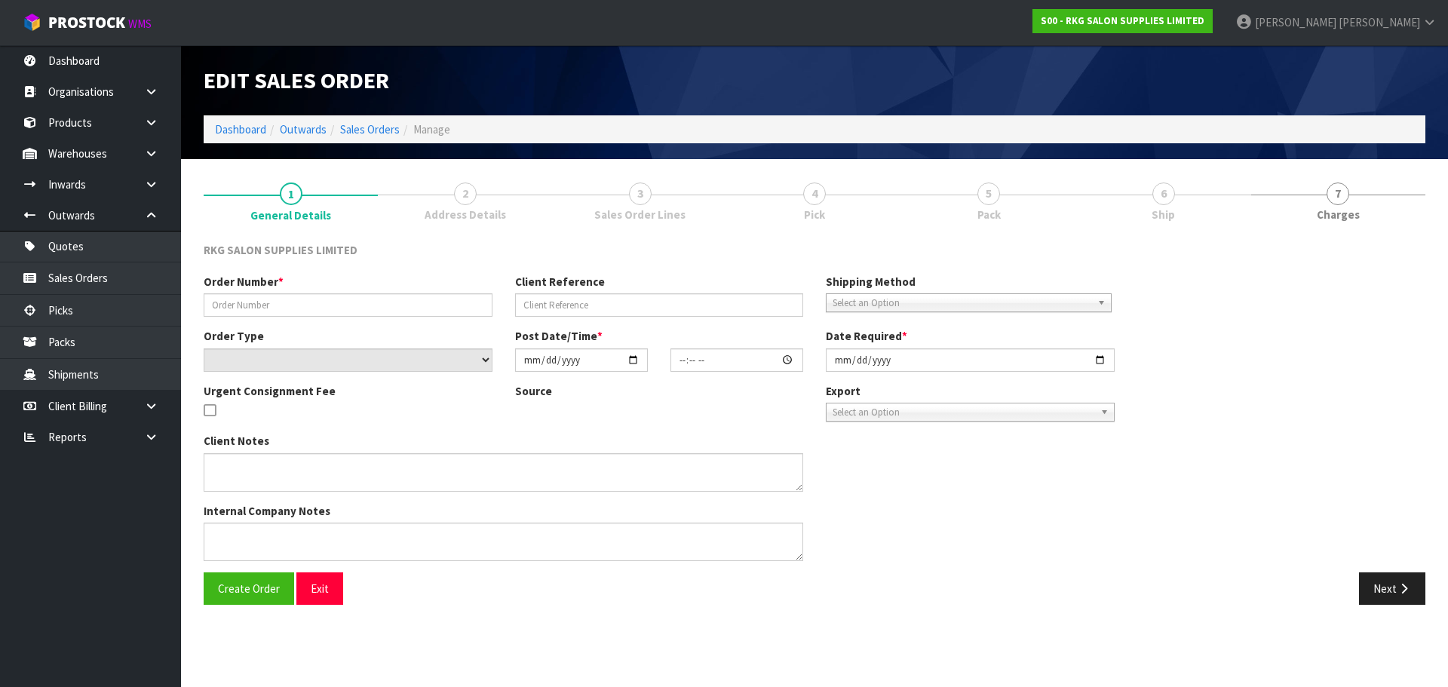
type input "[DATE]"
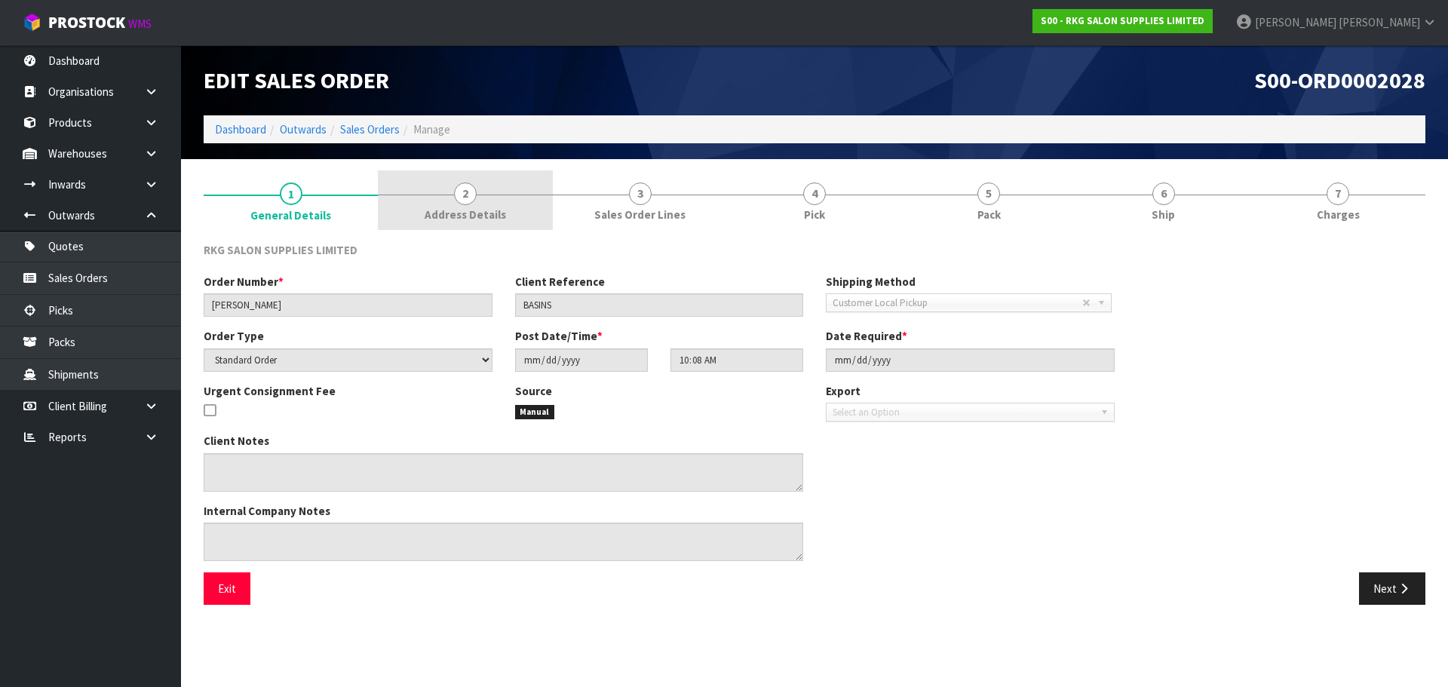
click at [462, 201] on span "2" at bounding box center [465, 193] width 23 height 23
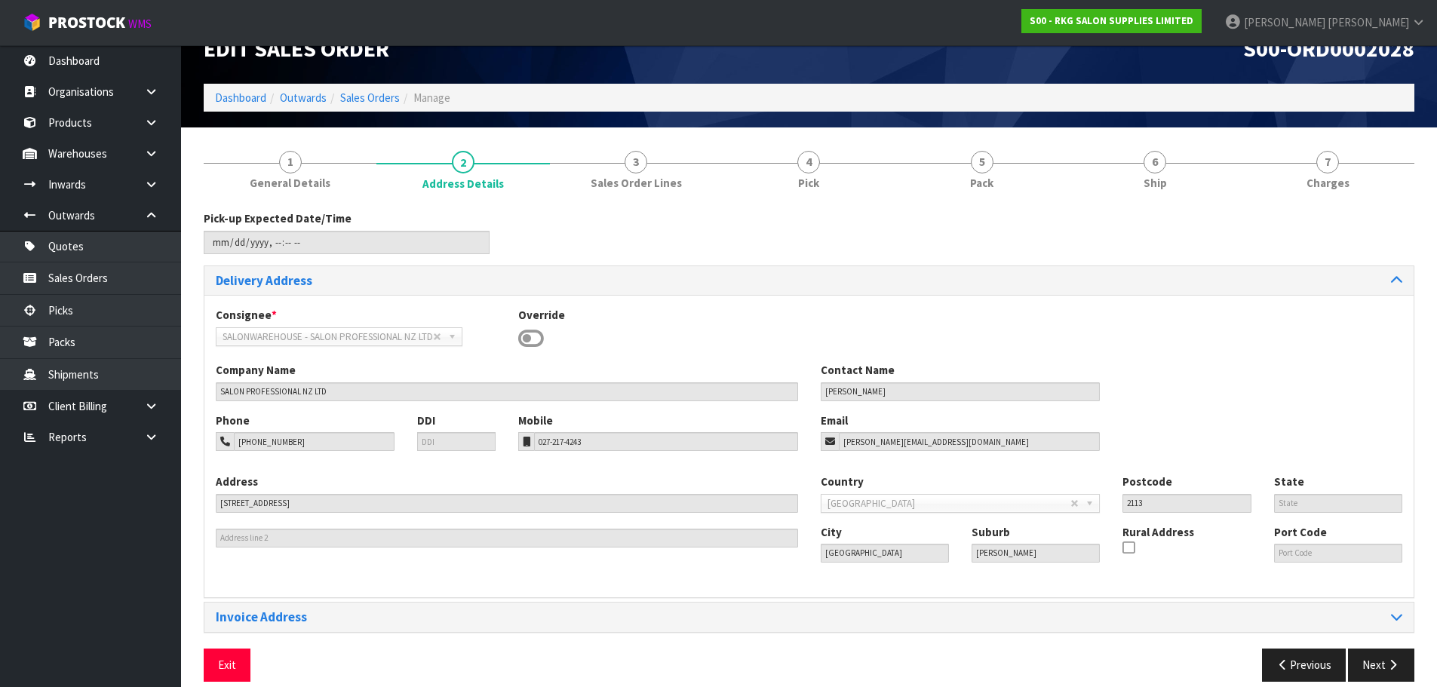
scroll to position [49, 0]
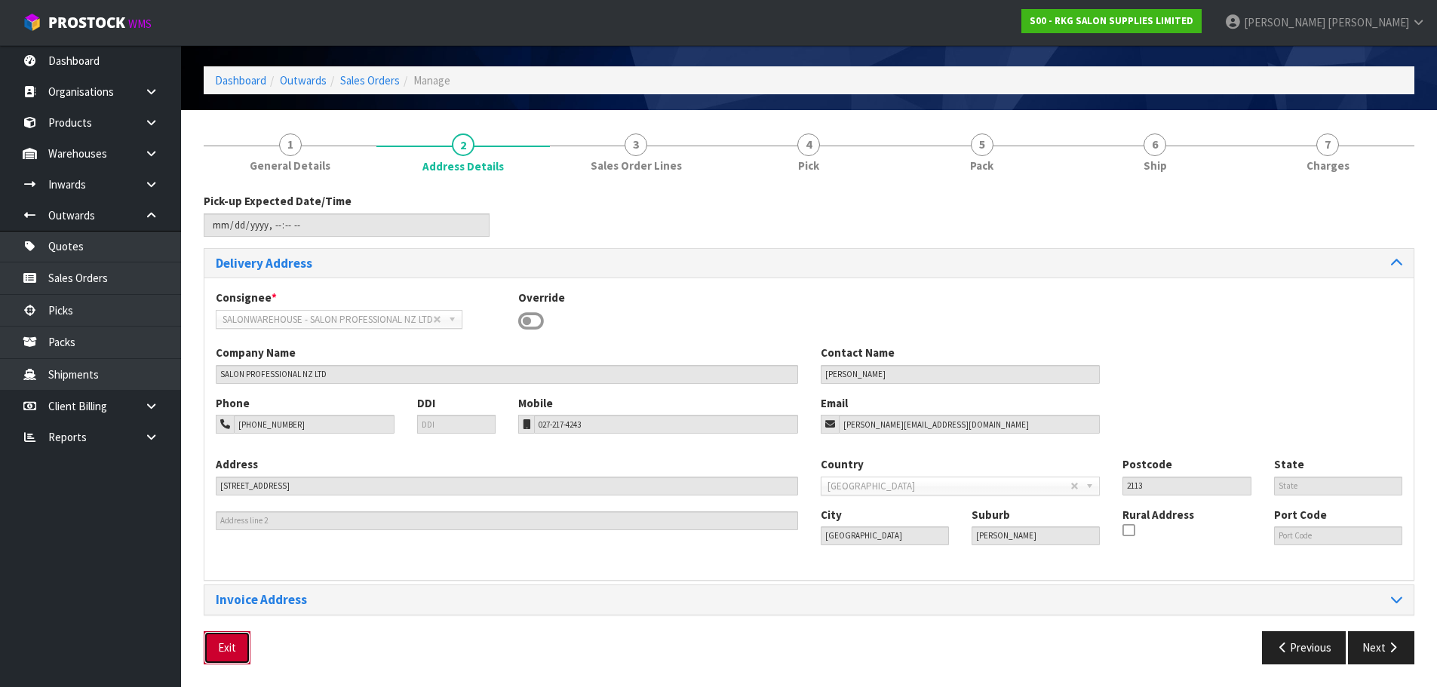
click at [219, 652] on button "Exit" at bounding box center [227, 647] width 47 height 32
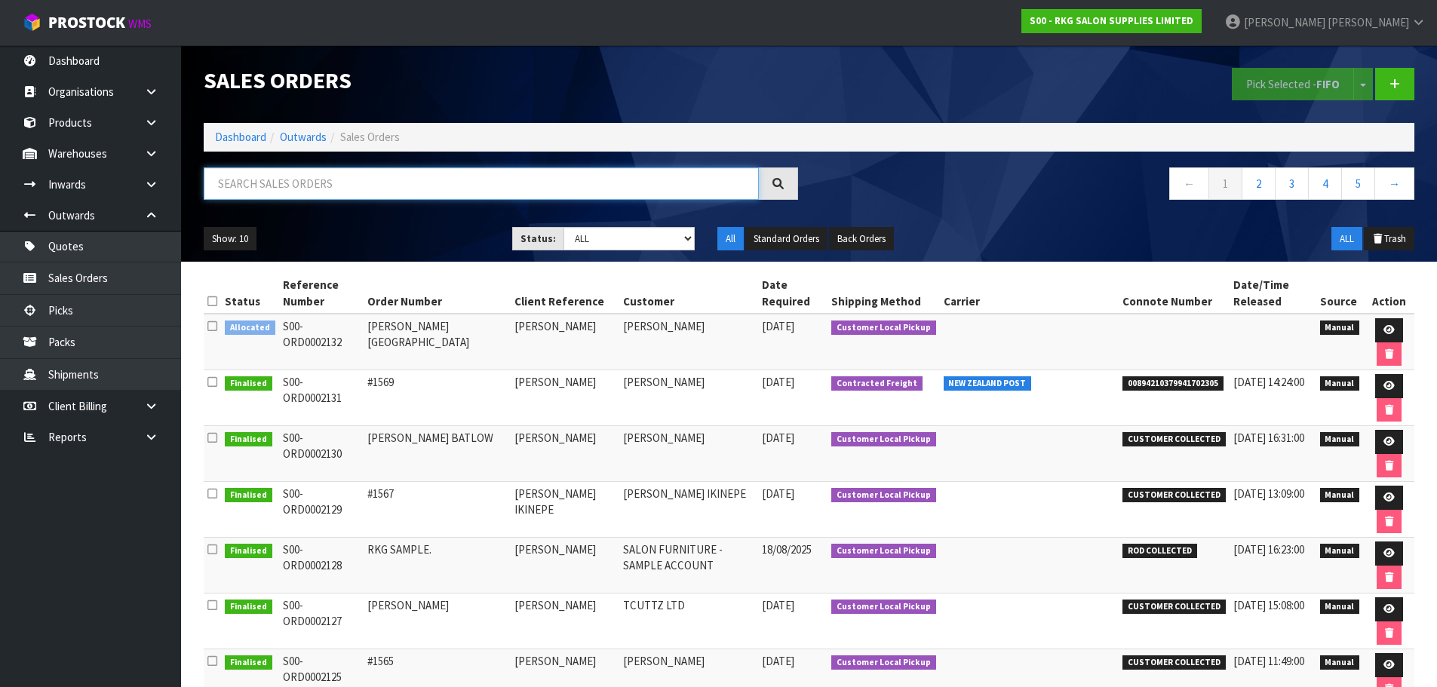
click at [290, 182] on input "text" at bounding box center [481, 183] width 555 height 32
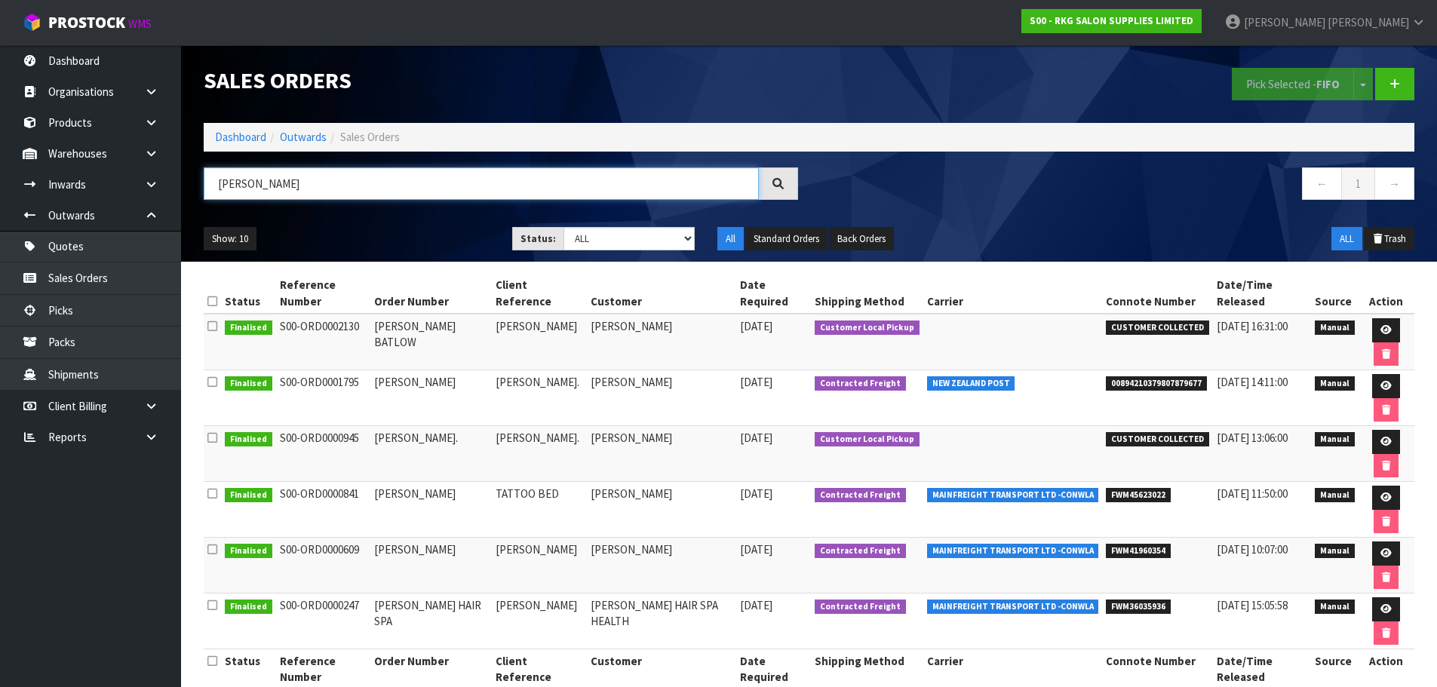
type input "[PERSON_NAME]"
click at [1381, 329] on icon at bounding box center [1385, 330] width 11 height 10
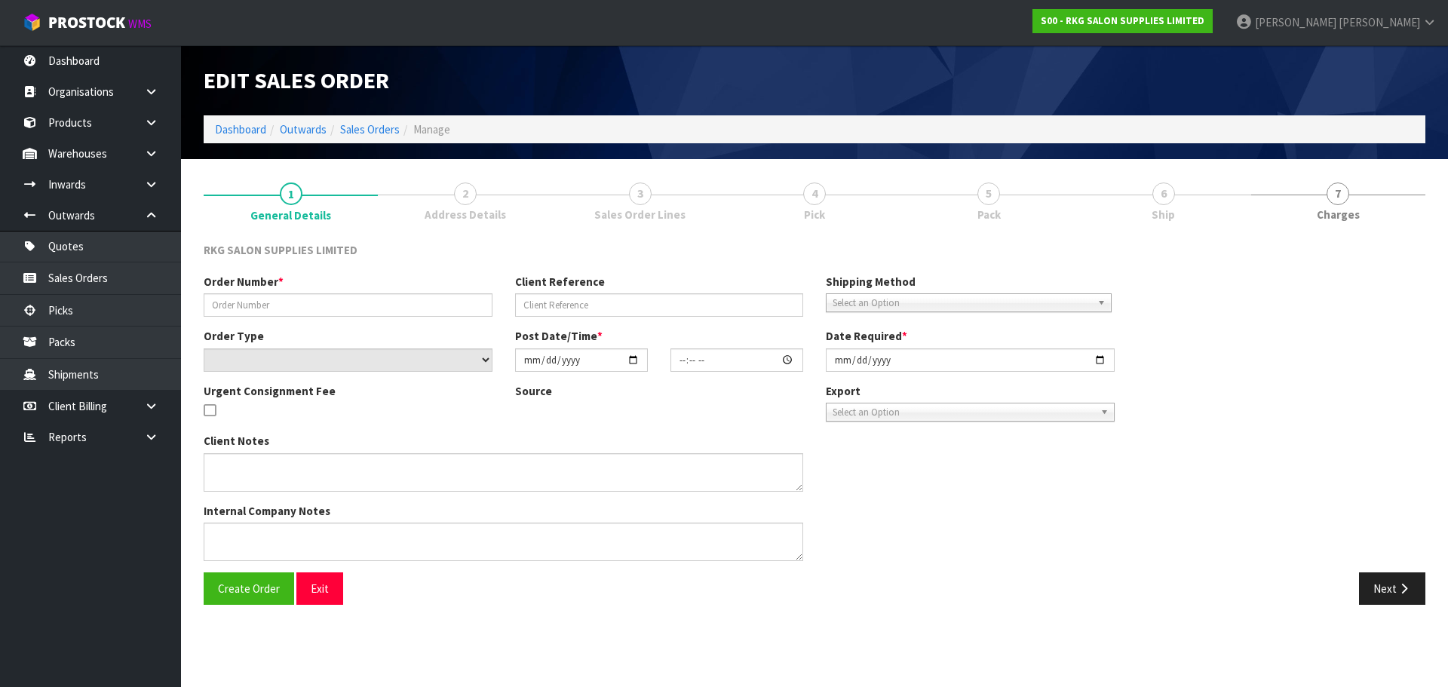
type input "[PERSON_NAME] BATLOW"
type input "[PERSON_NAME]"
select select "number:0"
type input "[DATE]"
type input "00:00:00.000"
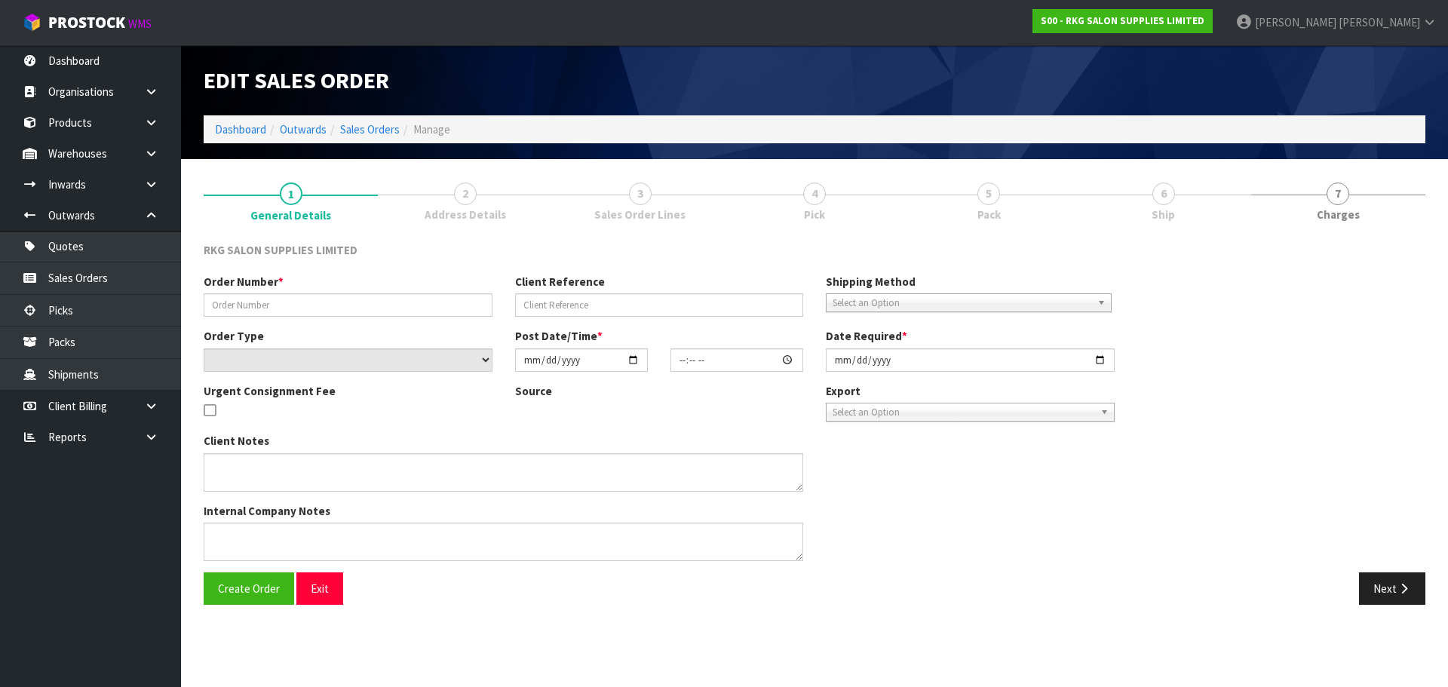
type input "[DATE]"
type textarea "FOR PICK UP WAITING"
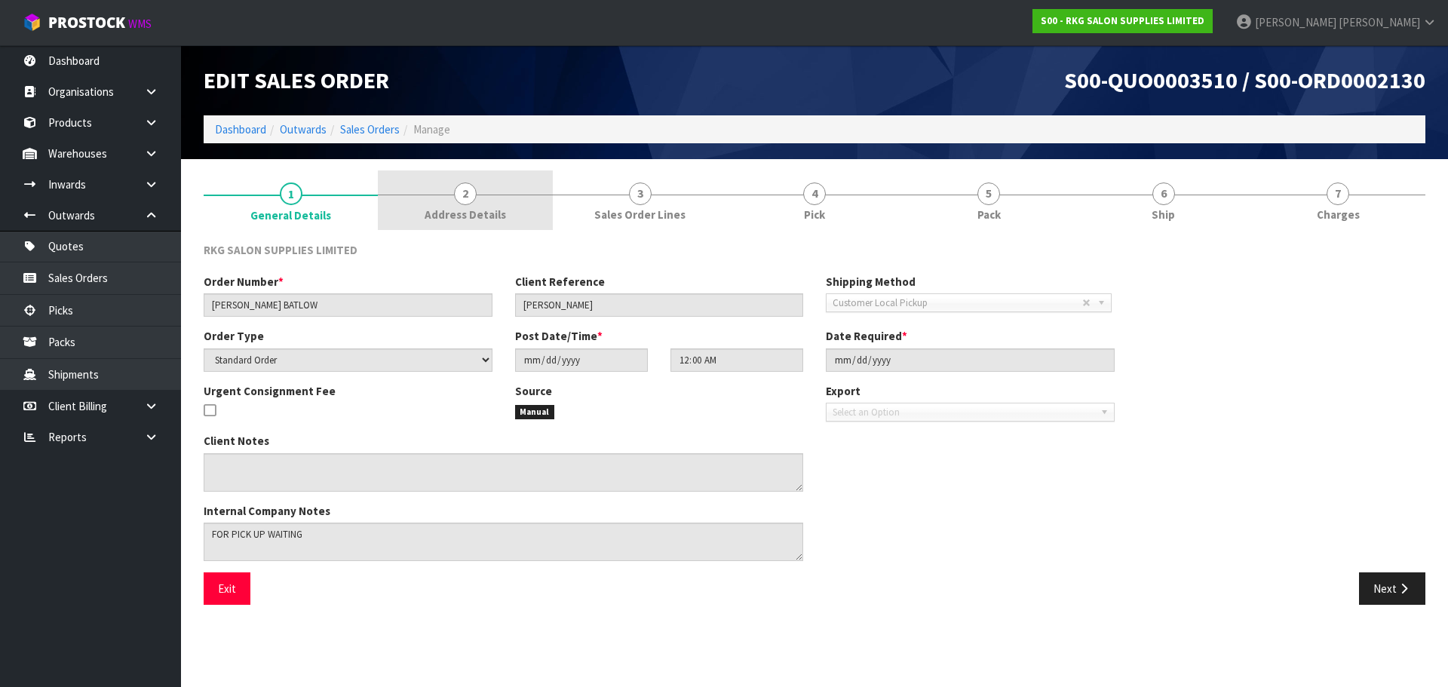
click at [476, 202] on link "2 Address Details" at bounding box center [465, 200] width 174 height 60
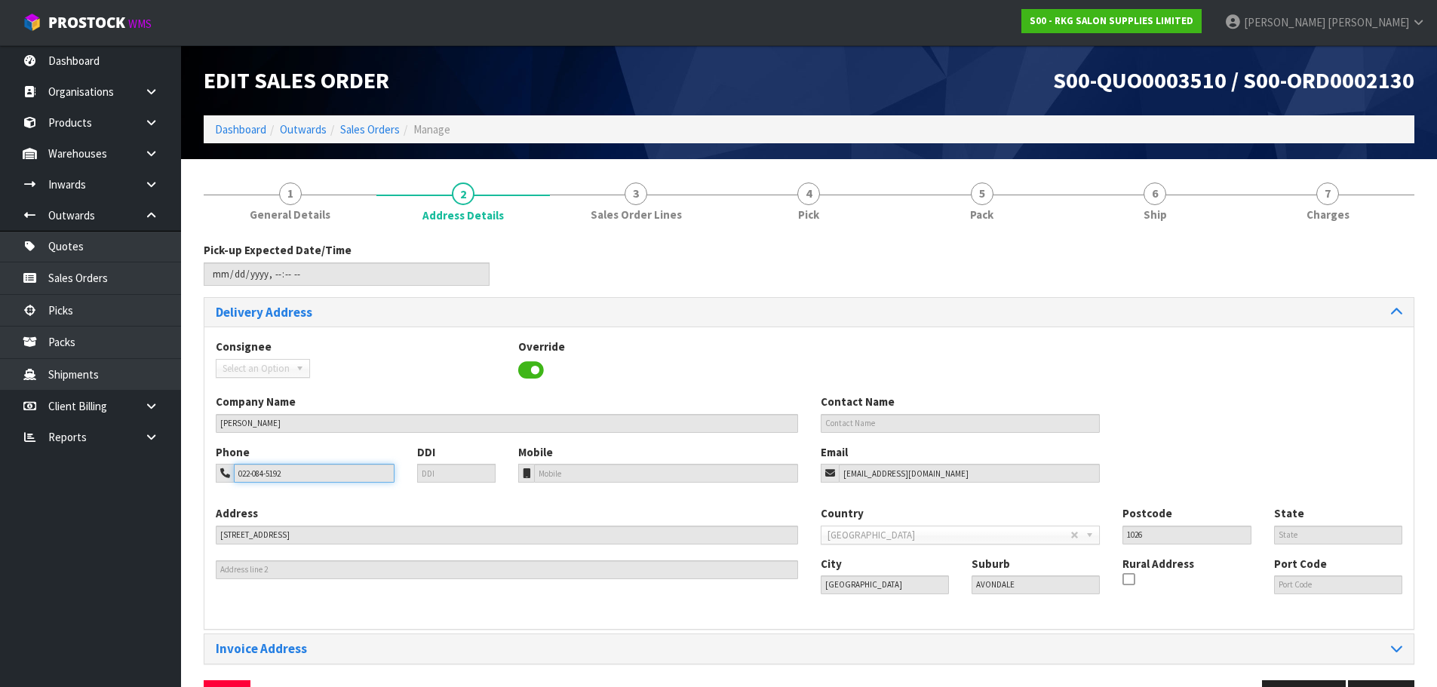
drag, startPoint x: 297, startPoint y: 475, endPoint x: 219, endPoint y: 475, distance: 77.7
click at [220, 475] on div "022-084-5192" at bounding box center [305, 473] width 179 height 19
drag, startPoint x: 949, startPoint y: 473, endPoint x: 823, endPoint y: 463, distance: 126.3
click at [823, 463] on div "Email [EMAIL_ADDRESS][DOMAIN_NAME]" at bounding box center [960, 463] width 302 height 38
drag, startPoint x: 275, startPoint y: 535, endPoint x: 195, endPoint y: 533, distance: 79.2
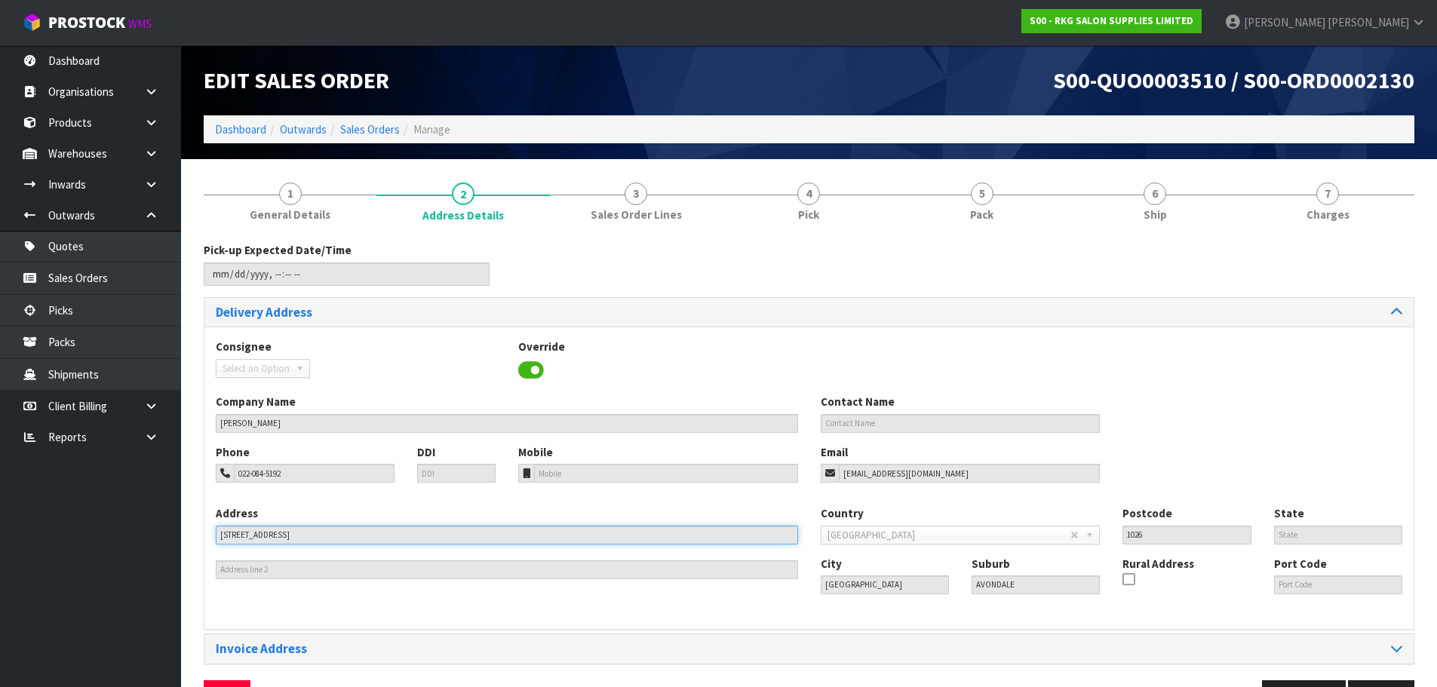
click at [195, 533] on div "1 General Details 2 Address Details 3 Sales Order Lines 4 Pick 5 Pack 6 Ship 7 …" at bounding box center [808, 447] width 1233 height 554
drag, startPoint x: 1034, startPoint y: 586, endPoint x: 961, endPoint y: 588, distance: 73.2
click at [962, 588] on div "Suburb AVONDALE" at bounding box center [1035, 575] width 151 height 38
